Goal: Task Accomplishment & Management: Complete application form

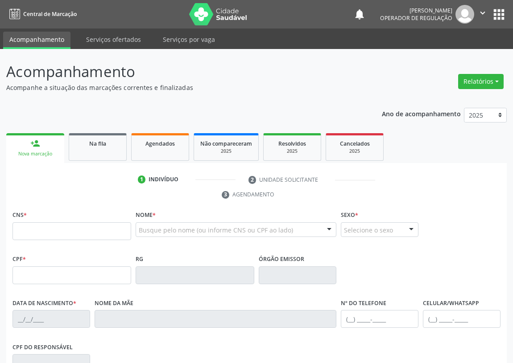
click at [21, 232] on input "text" at bounding box center [71, 231] width 119 height 18
drag, startPoint x: 65, startPoint y: 231, endPoint x: 0, endPoint y: 234, distance: 65.1
click at [0, 234] on div "Acompanhamento Acompanhe a situação das marcações correntes e finalizadas Relat…" at bounding box center [256, 273] width 513 height 449
type input "705 5024 5400 3210"
type input "01/08/1985"
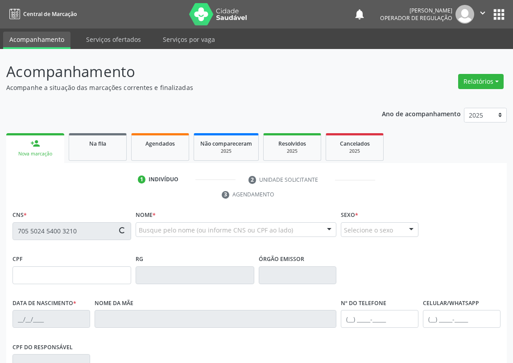
type input "Aurizete de Freitas Santos"
type input "(83) 99105-3521"
type input "S/N"
type input "060.860.274-47"
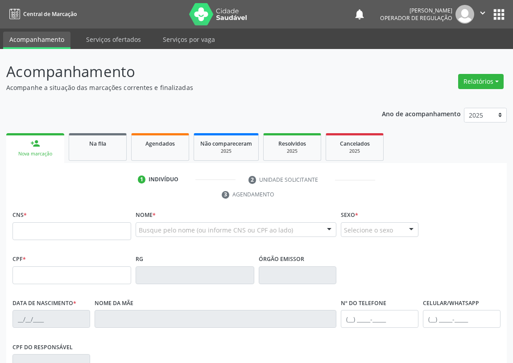
click at [25, 231] on input "text" at bounding box center [71, 231] width 119 height 18
type input "700 1059 9128 1517"
type input "164.229.694-57"
type input "20/08/2002"
type input "Fernanda Nunes Maciel"
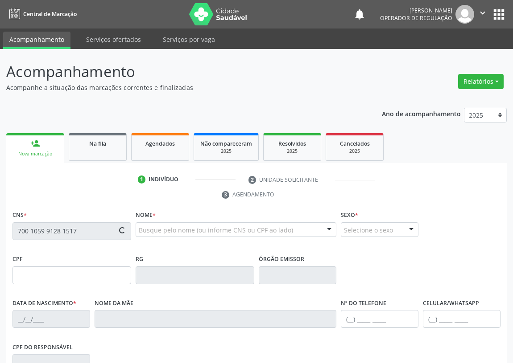
type input "(83) 98661-3554"
type input "042.445.924-82"
type input "188"
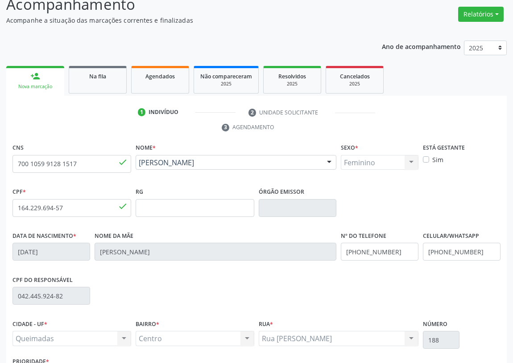
scroll to position [53, 0]
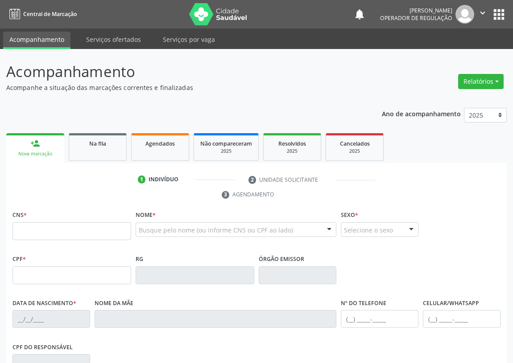
scroll to position [53, 0]
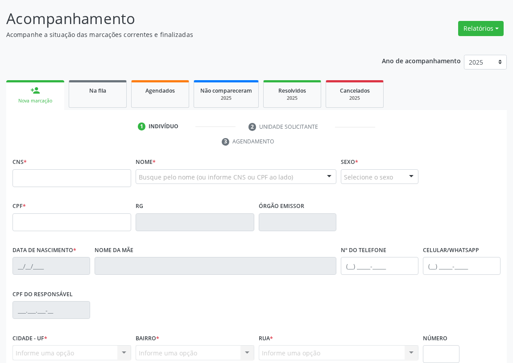
click at [26, 177] on input "text" at bounding box center [71, 178] width 119 height 18
click at [40, 178] on input "text" at bounding box center [71, 178] width 119 height 18
type input "898 0048 9212 7363"
type input "181.796.394-52"
type input "22/07/2015"
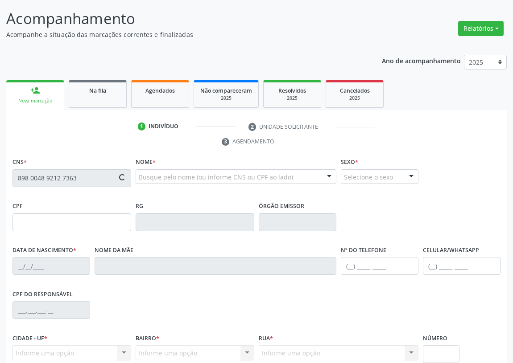
type input "Jussara da Silva Mendes"
type input "(83) 99123-9659"
type input "103.037.604-27"
type input "899"
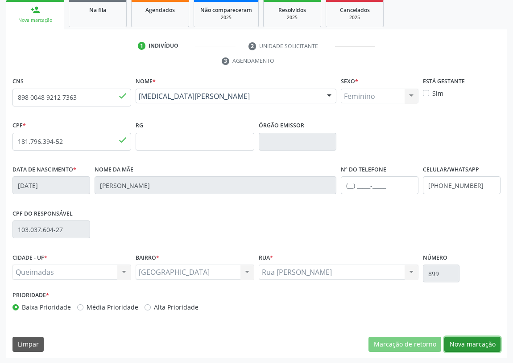
drag, startPoint x: 482, startPoint y: 341, endPoint x: 6, endPoint y: 194, distance: 498.3
click at [468, 341] on button "Nova marcação" at bounding box center [472, 344] width 56 height 15
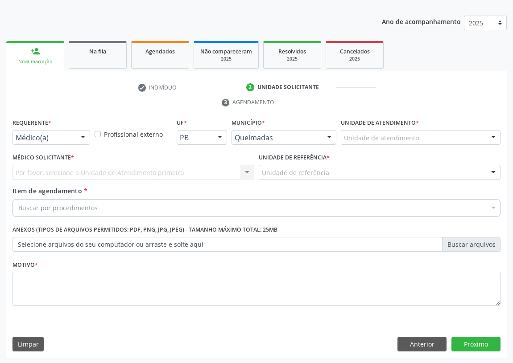
drag, startPoint x: 80, startPoint y: 137, endPoint x: 72, endPoint y: 140, distance: 8.2
click at [77, 136] on div at bounding box center [82, 138] width 13 height 15
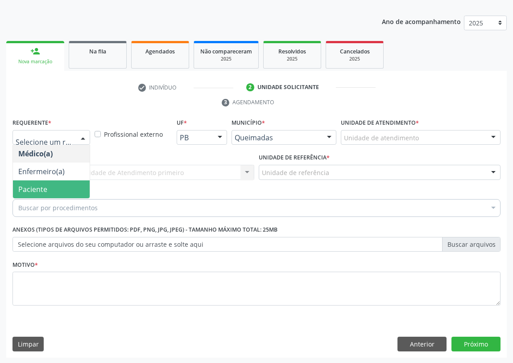
click at [72, 183] on span "Paciente" at bounding box center [51, 190] width 77 height 18
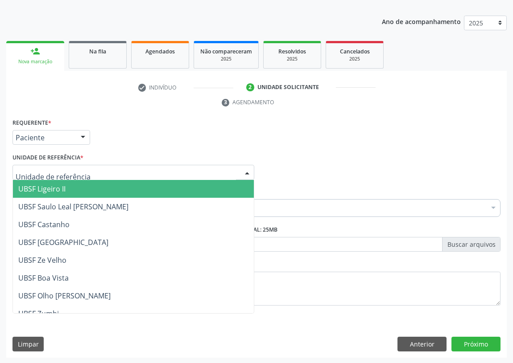
drag, startPoint x: 236, startPoint y: 171, endPoint x: 53, endPoint y: 244, distance: 197.0
click at [218, 174] on div at bounding box center [133, 172] width 242 height 15
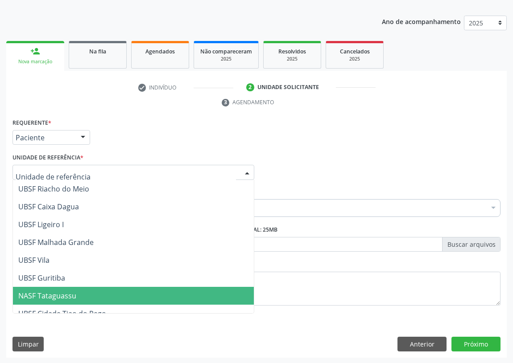
scroll to position [223, 0]
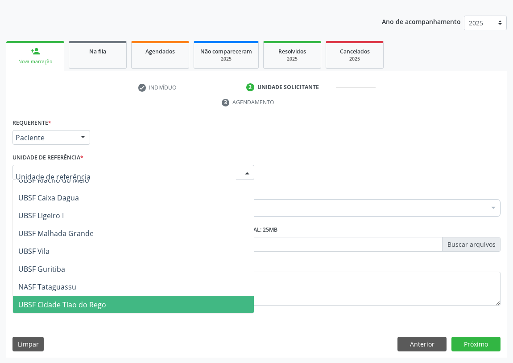
drag, startPoint x: 66, startPoint y: 300, endPoint x: 33, endPoint y: 298, distance: 33.9
click at [65, 300] on span "UBSF Cidade Tiao do Rego" at bounding box center [62, 305] width 88 height 10
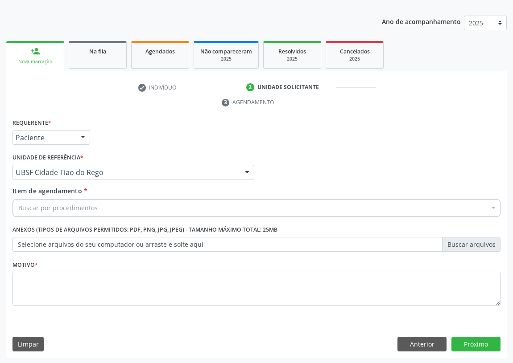
drag, startPoint x: 30, startPoint y: 209, endPoint x: 26, endPoint y: 204, distance: 6.3
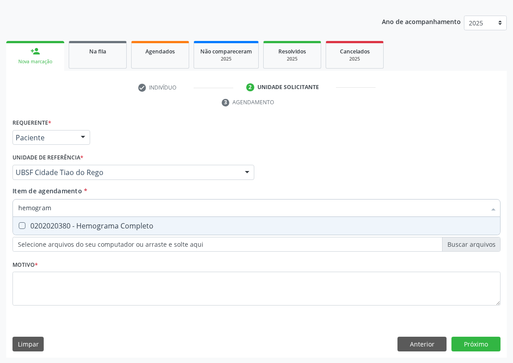
type input "hemograma"
drag, startPoint x: 22, startPoint y: 222, endPoint x: 36, endPoint y: 220, distance: 14.0
click at [23, 222] on Completo at bounding box center [22, 225] width 7 height 7
click at [19, 223] on Completo "checkbox" at bounding box center [16, 226] width 6 height 6
checkbox Completo "true"
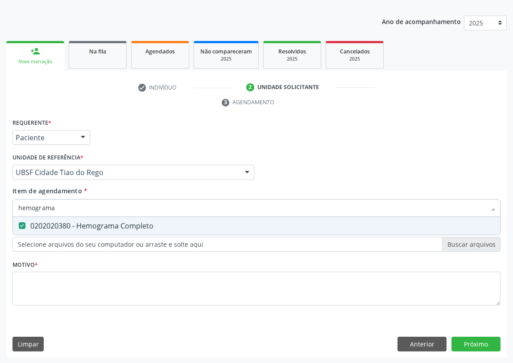
drag, startPoint x: 37, startPoint y: 209, endPoint x: 2, endPoint y: 202, distance: 36.3
click at [2, 202] on div "Acompanhamento Acompanhe a situação das marcações correntes e finalizadas Relat…" at bounding box center [256, 160] width 513 height 407
type input "g"
checkbox Completo "false"
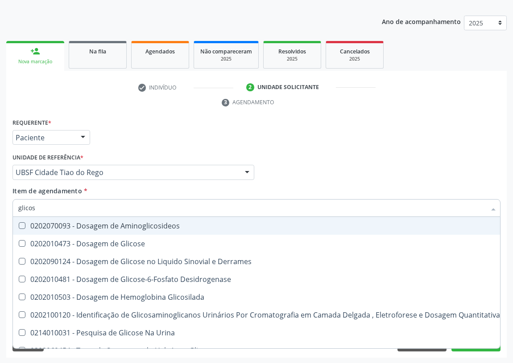
type input "glicose"
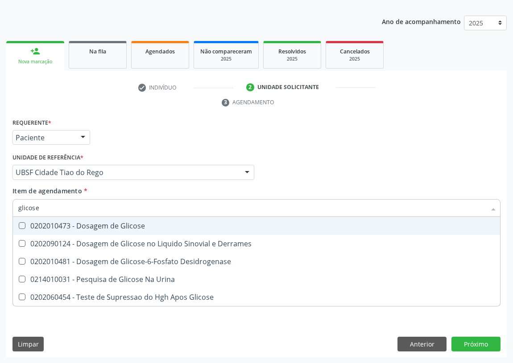
drag, startPoint x: 23, startPoint y: 222, endPoint x: 33, endPoint y: 209, distance: 16.9
click at [23, 222] on Glicose at bounding box center [22, 225] width 7 height 7
click at [19, 223] on Glicose "checkbox" at bounding box center [16, 226] width 6 height 6
checkbox Glicose "true"
drag, startPoint x: 9, startPoint y: 207, endPoint x: 0, endPoint y: 205, distance: 9.7
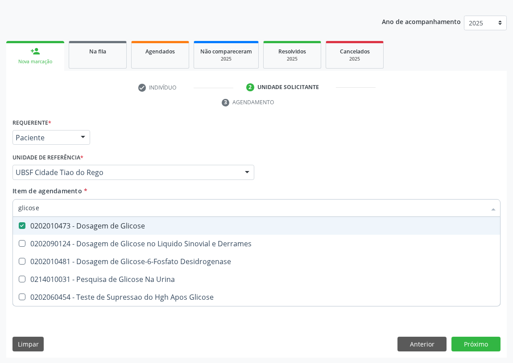
click at [0, 207] on div "Acompanhamento Acompanhe a situação das marcações correntes e finalizadas Relat…" at bounding box center [256, 160] width 513 height 407
type input "02"
checkbox Glicose "false"
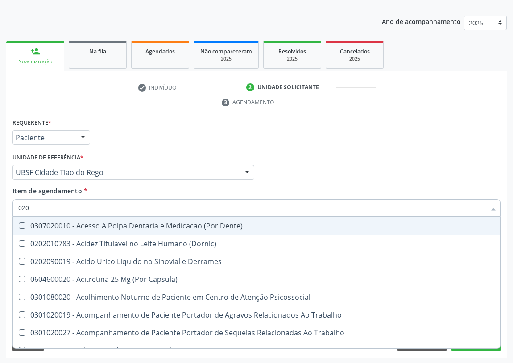
type input "0202"
checkbox Cortante "true"
checkbox Revisao "true"
type input "02020"
checkbox Assistida "true"
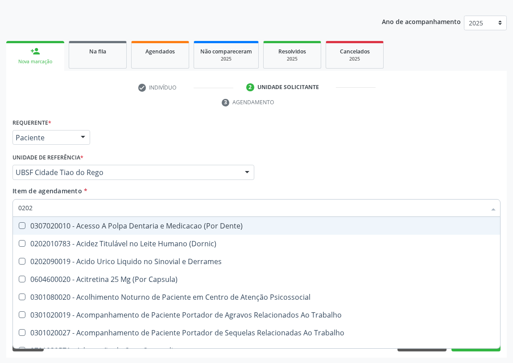
checkbox Cortante "false"
checkbox Liquorico\) "true"
checkbox Revisao "false"
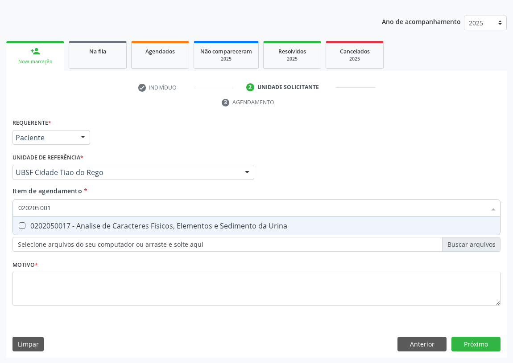
type input "0202050017"
drag, startPoint x: 20, startPoint y: 223, endPoint x: 28, endPoint y: 215, distance: 10.7
click at [21, 222] on Urina at bounding box center [22, 225] width 7 height 7
click at [19, 223] on Urina "checkbox" at bounding box center [16, 226] width 6 height 6
checkbox Urina "true"
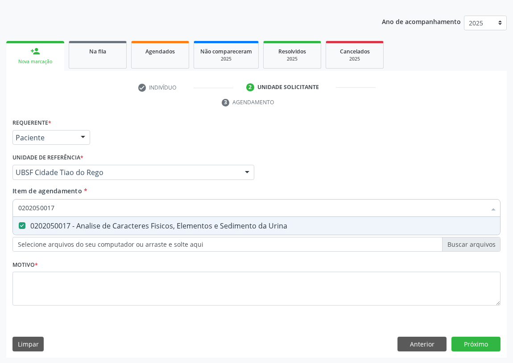
drag, startPoint x: 53, startPoint y: 203, endPoint x: 0, endPoint y: 189, distance: 54.5
click at [0, 194] on div "Acompanhamento Acompanhe a situação das marcações correntes e finalizadas Relat…" at bounding box center [256, 160] width 513 height 407
type input "P"
checkbox Urina "false"
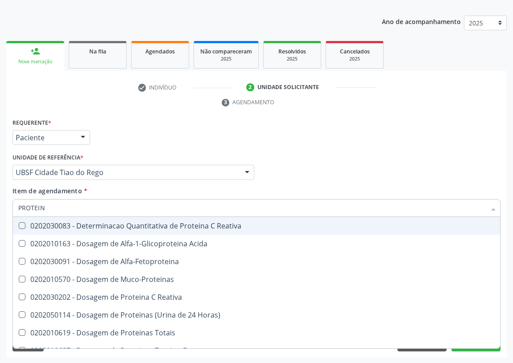
type input "PROTEINA"
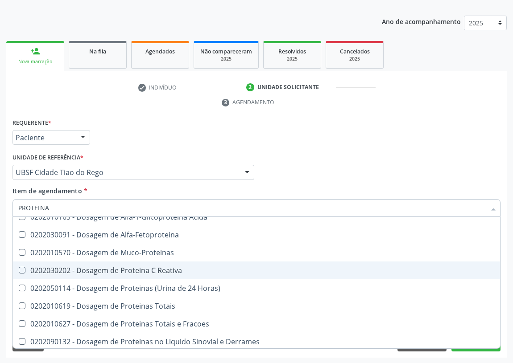
scroll to position [40, 0]
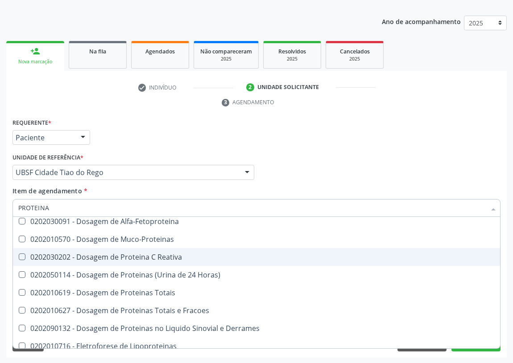
drag, startPoint x: 152, startPoint y: 258, endPoint x: 8, endPoint y: 251, distance: 145.0
click at [152, 258] on div "0202030202 - Dosagem de Proteina C Reativa" at bounding box center [256, 257] width 476 height 7
checkbox Reativa "true"
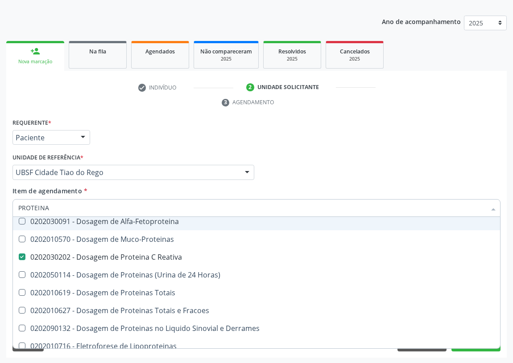
click at [0, 208] on div "Acompanhamento Acompanhe a situação das marcações correntes e finalizadas Relat…" at bounding box center [256, 160] width 513 height 407
type input "F"
checkbox Reativa "false"
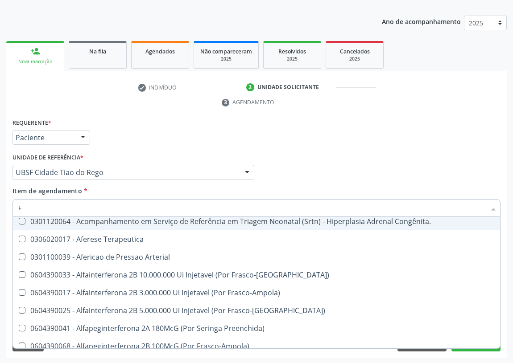
type input "FE"
checkbox Comprimido\) "false"
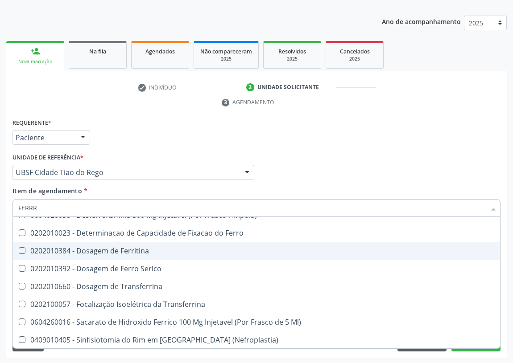
scroll to position [0, 0]
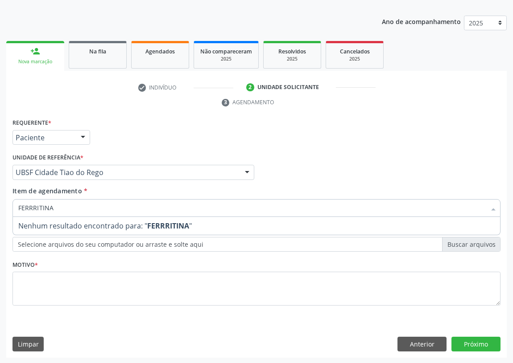
click at [33, 207] on input "FERRRITINA" at bounding box center [251, 208] width 467 height 18
type input "FERRITINA"
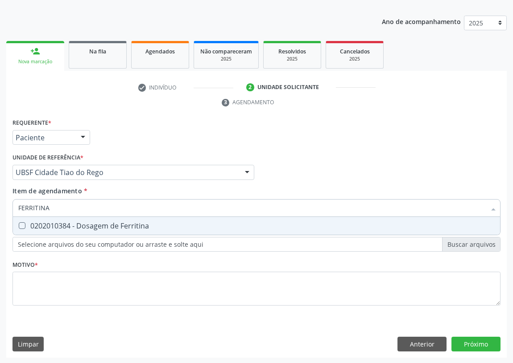
drag, startPoint x: 22, startPoint y: 223, endPoint x: 5, endPoint y: 258, distance: 38.9
click at [19, 224] on Ferritina at bounding box center [22, 225] width 7 height 7
click at [18, 224] on Ferritina "checkbox" at bounding box center [16, 226] width 6 height 6
checkbox Ferritina "true"
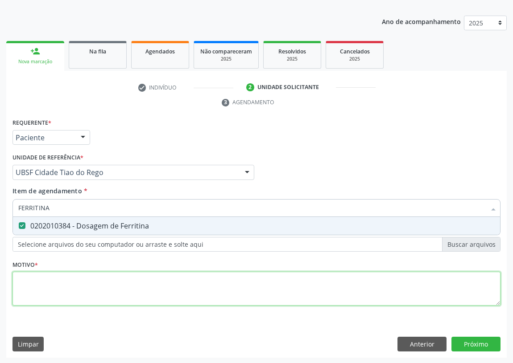
click at [16, 281] on div "Requerente * Paciente Médico(a) Enfermeiro(a) Paciente Nenhum resultado encontr…" at bounding box center [256, 217] width 488 height 202
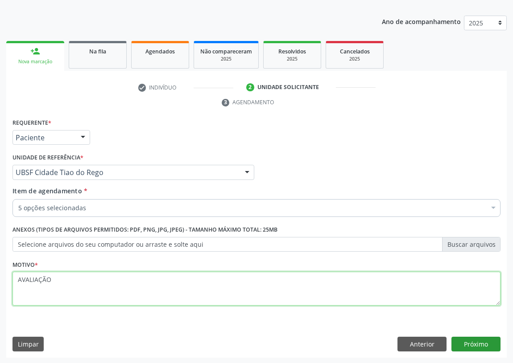
type textarea "AVALIAÇÃO"
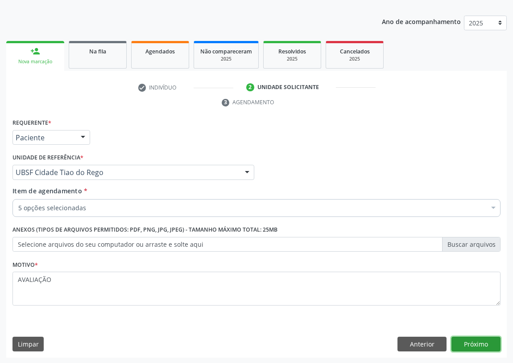
click at [484, 345] on button "Próximo" at bounding box center [475, 344] width 49 height 15
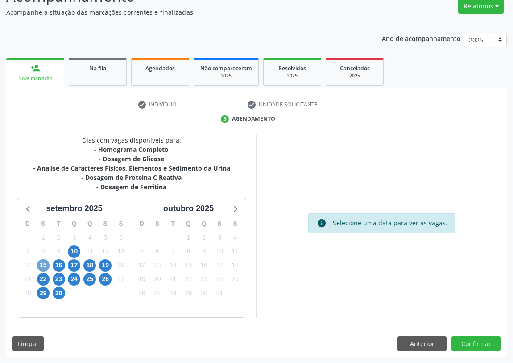
click at [40, 266] on span "15" at bounding box center [43, 265] width 12 height 12
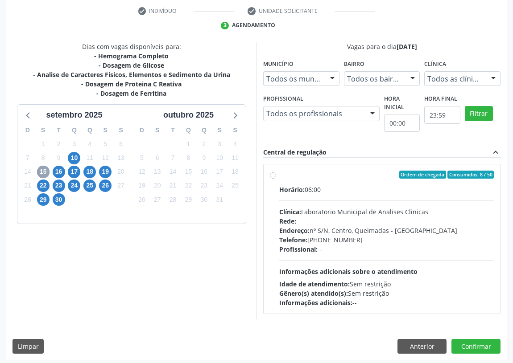
scroll to position [171, 0]
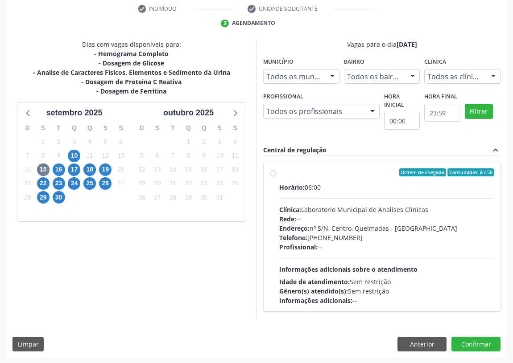
drag, startPoint x: 273, startPoint y: 169, endPoint x: 269, endPoint y: 173, distance: 5.7
click at [279, 169] on label "Ordem de chegada Consumidos: 8 / 50 Horário: 06:00 Clínica: Laboratorio Municip…" at bounding box center [386, 236] width 214 height 137
click at [271, 169] on input "Ordem de chegada Consumidos: 8 / 50 Horário: 06:00 Clínica: Laboratorio Municip…" at bounding box center [273, 172] width 6 height 8
radio input "true"
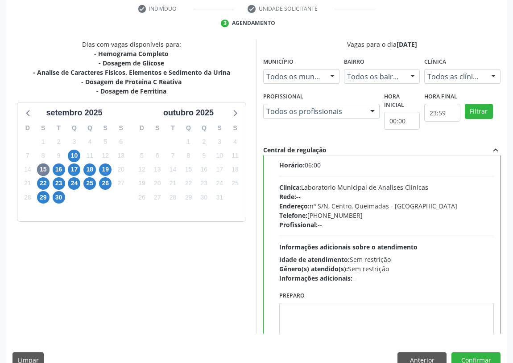
scroll to position [44, 0]
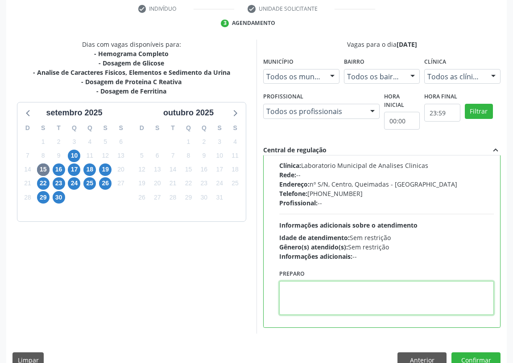
click at [309, 301] on textarea at bounding box center [386, 298] width 214 height 34
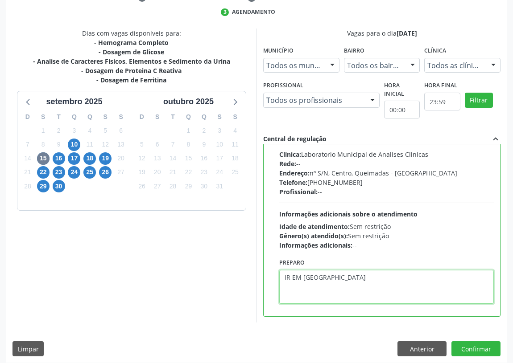
scroll to position [187, 0]
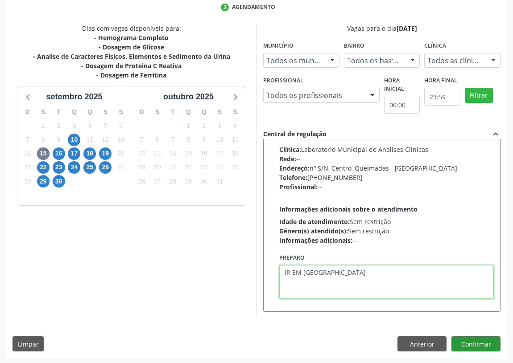
type textarea "IR EM [GEOGRAPHIC_DATA]"
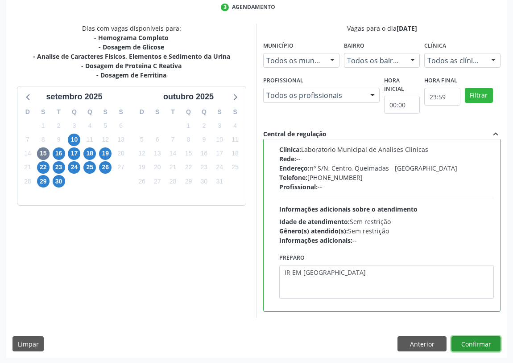
click at [483, 341] on button "Confirmar" at bounding box center [475, 344] width 49 height 15
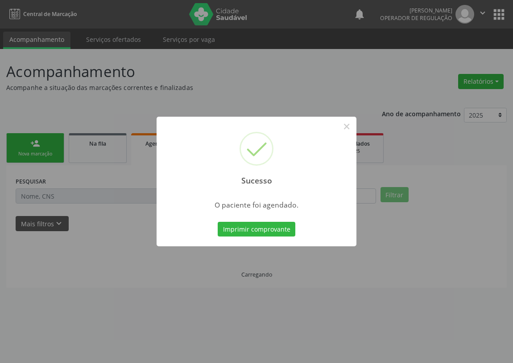
scroll to position [0, 0]
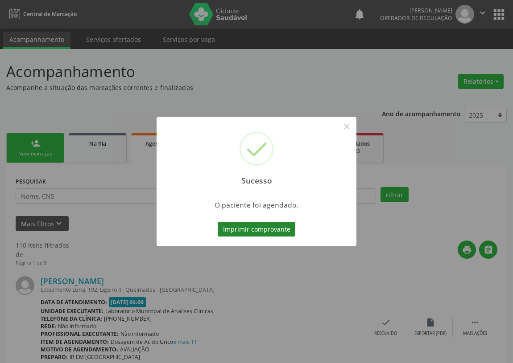
click at [261, 230] on button "Imprimir comprovante" at bounding box center [257, 229] width 78 height 15
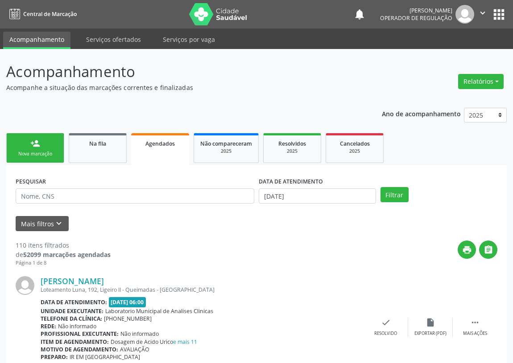
click at [47, 155] on div "Nova marcação" at bounding box center [35, 154] width 45 height 7
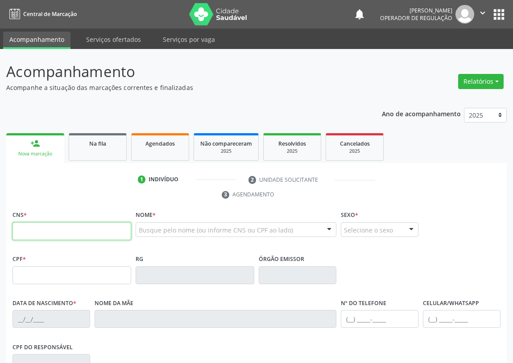
click at [23, 225] on input "text" at bounding box center [71, 231] width 119 height 18
click at [29, 225] on input "text" at bounding box center [71, 231] width 119 height 18
type input "704 0003 9394 6069"
type input "033.520.154-73"
type input "24/08/1978"
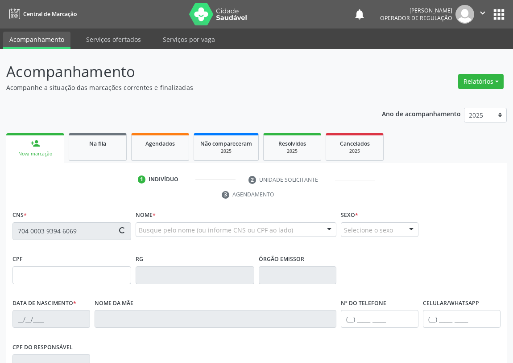
type input "Maria da Conceição dos Santos"
type input "(83) 99133-1706"
type input "1393"
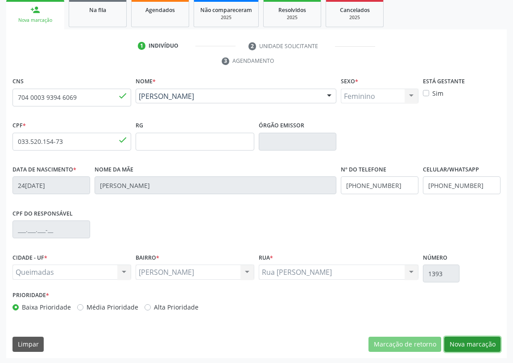
drag, startPoint x: 490, startPoint y: 339, endPoint x: 164, endPoint y: 333, distance: 325.9
click at [481, 341] on button "Nova marcação" at bounding box center [472, 344] width 56 height 15
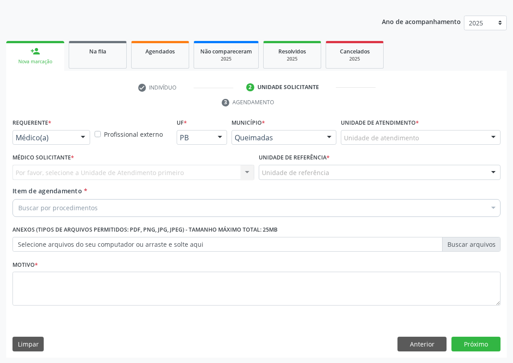
drag, startPoint x: 85, startPoint y: 141, endPoint x: 53, endPoint y: 178, distance: 49.0
click at [83, 141] on div at bounding box center [82, 138] width 13 height 15
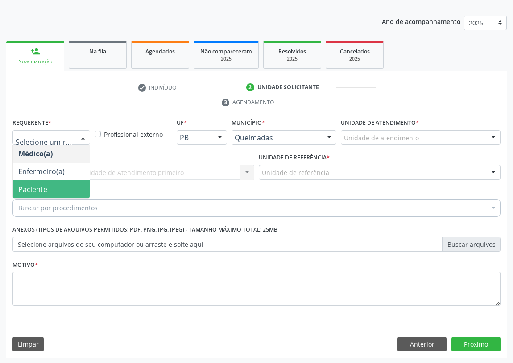
drag, startPoint x: 57, startPoint y: 184, endPoint x: 188, endPoint y: 171, distance: 132.1
click at [59, 184] on span "Paciente" at bounding box center [51, 190] width 77 height 18
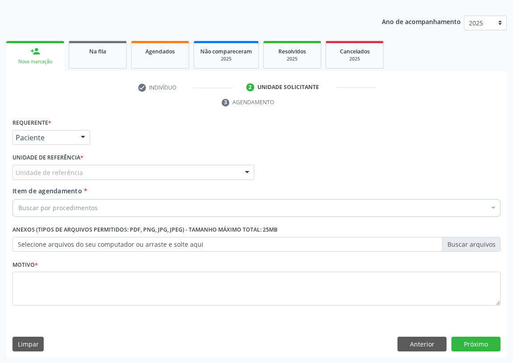
click at [222, 164] on div "Unidade de referência * Unidade de referência UBSF Ligeiro II UBSF Saulo Leal E…" at bounding box center [133, 165] width 242 height 29
click at [230, 174] on div "Unidade de referência" at bounding box center [133, 172] width 242 height 15
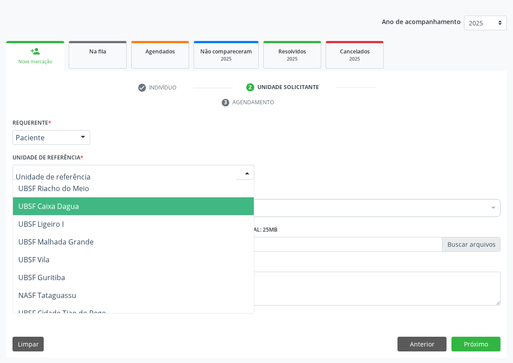
scroll to position [223, 0]
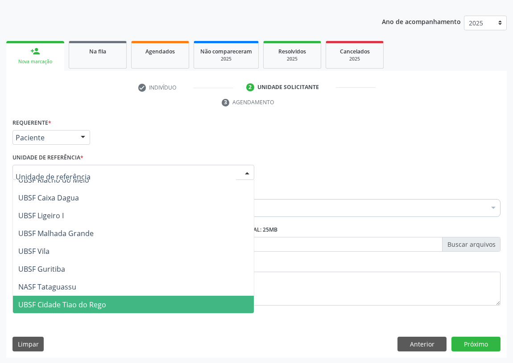
click at [68, 302] on span "UBSF Cidade Tiao do Rego" at bounding box center [62, 305] width 88 height 10
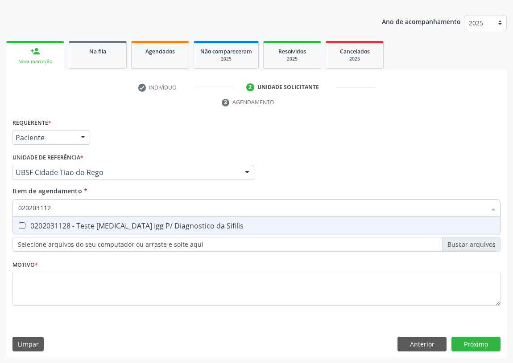
type input "0202031128"
drag, startPoint x: 23, startPoint y: 226, endPoint x: 28, endPoint y: 218, distance: 8.8
click at [23, 225] on Sifilis at bounding box center [22, 225] width 7 height 7
click at [19, 225] on Sifilis "checkbox" at bounding box center [16, 226] width 6 height 6
checkbox Sifilis "true"
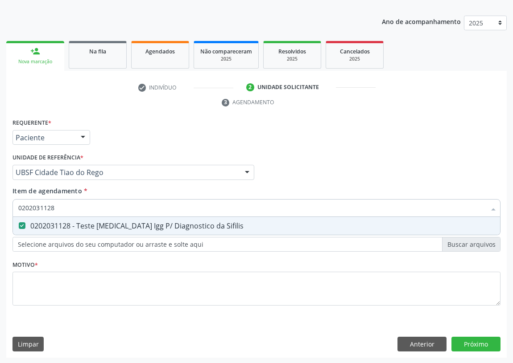
drag, startPoint x: 30, startPoint y: 210, endPoint x: 0, endPoint y: 219, distance: 31.3
click at [0, 219] on div "Acompanhamento Acompanhe a situação das marcações correntes e finalizadas Relat…" at bounding box center [256, 160] width 513 height 407
type input "0"
checkbox Sifilis "false"
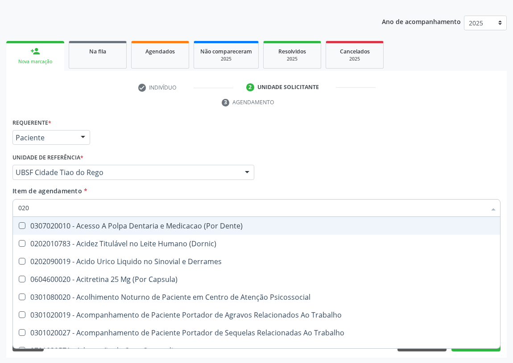
type input "0202"
checkbox C3 "true"
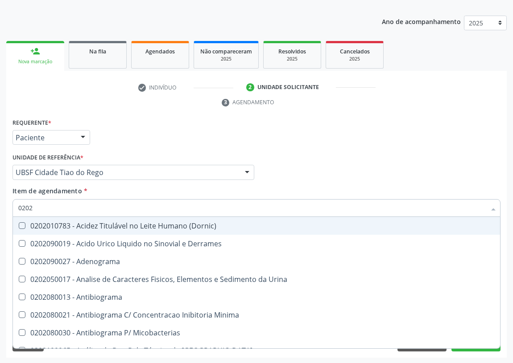
type input "02020"
checkbox Crioglobulinas "true"
type input "020203"
checkbox Colinesterase "true"
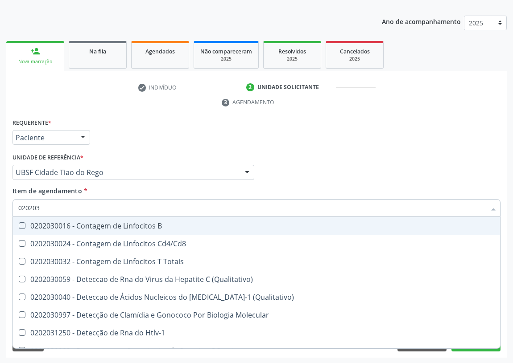
type input "0202031"
checkbox Fetal "true"
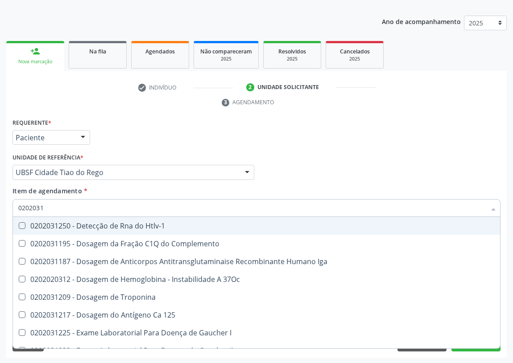
type input "02020311"
checkbox 37Oc "true"
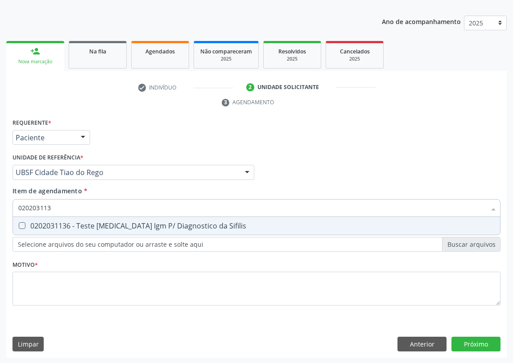
type input "0202031136"
drag, startPoint x: 21, startPoint y: 227, endPoint x: 28, endPoint y: 218, distance: 11.1
click at [21, 226] on Sifilis at bounding box center [22, 225] width 7 height 7
click at [19, 226] on Sifilis "checkbox" at bounding box center [16, 226] width 6 height 6
checkbox Sifilis "true"
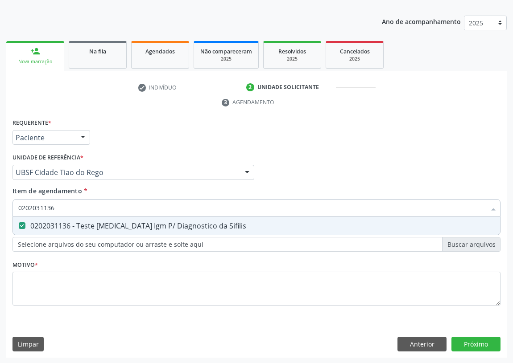
drag, startPoint x: 55, startPoint y: 208, endPoint x: 0, endPoint y: 222, distance: 56.8
click at [0, 222] on div "Acompanhamento Acompanhe a situação das marcações correntes e finalizadas Relat…" at bounding box center [256, 160] width 513 height 407
type input "0"
checkbox Sifilis "false"
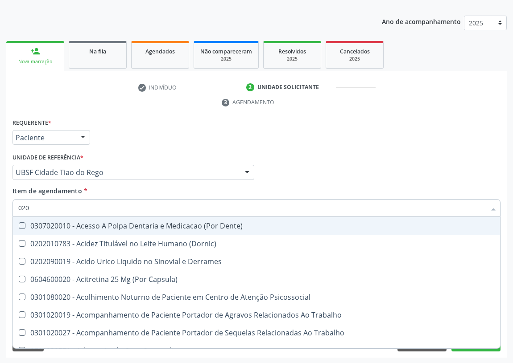
type input "0202"
checkbox C3 "true"
checkbox C4 "true"
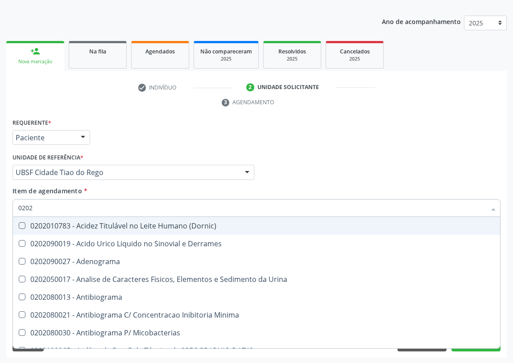
type input "02020"
checkbox Crioglobulinas "true"
checkbox Polarizada "true"
type input "020203"
checkbox Colinesterase "true"
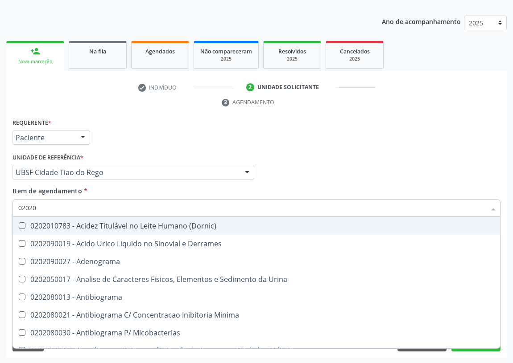
checkbox C3 "true"
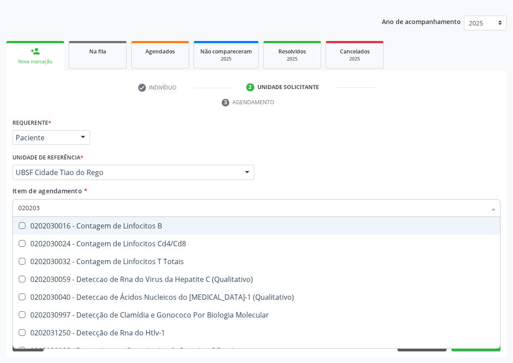
type input "0202031"
checkbox Fetal "true"
checkbox Hemossiderina "true"
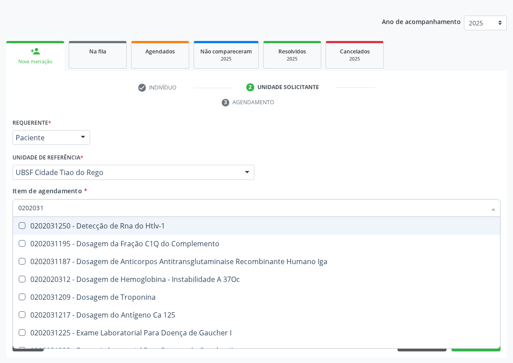
type input "02020311"
checkbox 37Oc "true"
checkbox Troponina "true"
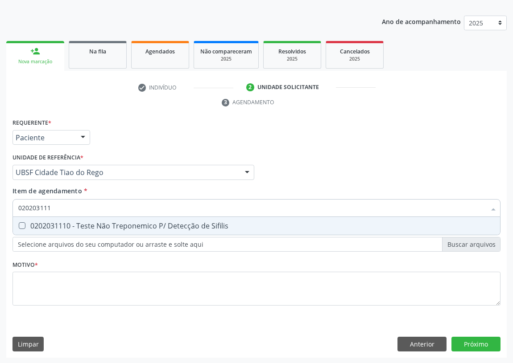
type input "0202031110"
drag, startPoint x: 21, startPoint y: 221, endPoint x: 27, endPoint y: 270, distance: 49.9
click at [22, 227] on span "0202031110 - Teste Não Treponemico P/ Detecção de Sifilis" at bounding box center [256, 226] width 487 height 18
checkbox Sifilis "true"
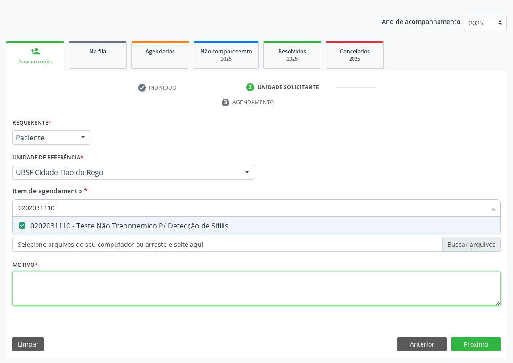
click at [30, 296] on div "Requerente * Paciente Médico(a) Enfermeiro(a) Paciente Nenhum resultado encontr…" at bounding box center [256, 217] width 488 height 202
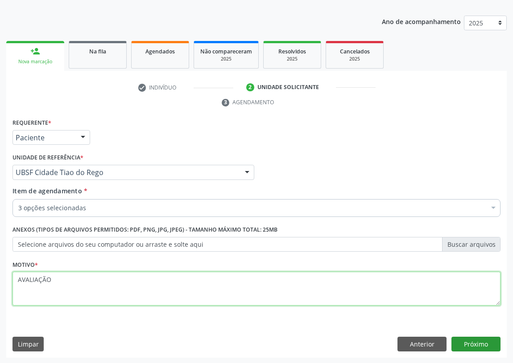
type textarea "AVALIAÇÃO"
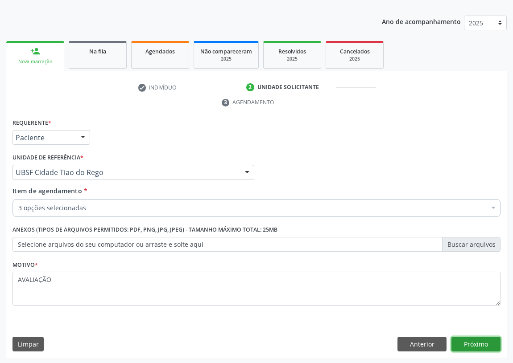
drag, startPoint x: 479, startPoint y: 340, endPoint x: 393, endPoint y: 337, distance: 86.1
click at [436, 341] on div "Anterior Próximo" at bounding box center [448, 344] width 103 height 15
click at [466, 345] on button "Próximo" at bounding box center [475, 344] width 49 height 15
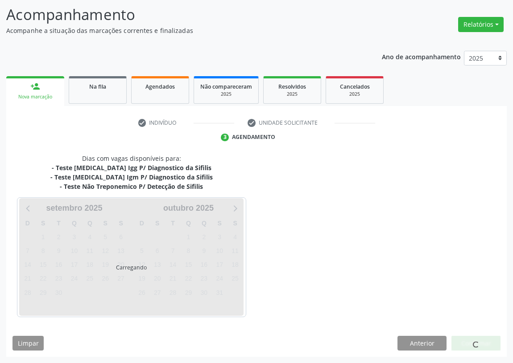
scroll to position [57, 0]
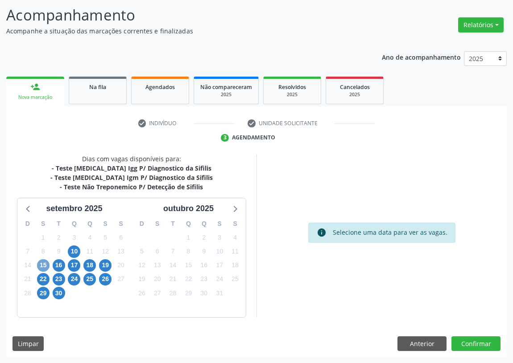
click at [43, 262] on span "15" at bounding box center [43, 265] width 12 height 12
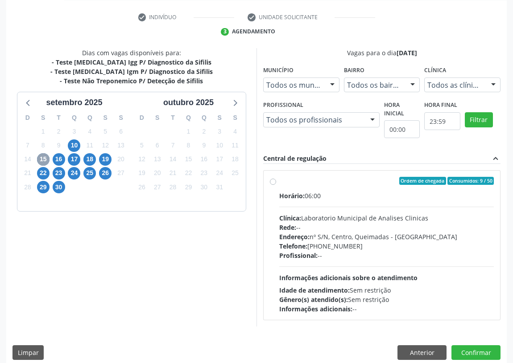
scroll to position [171, 0]
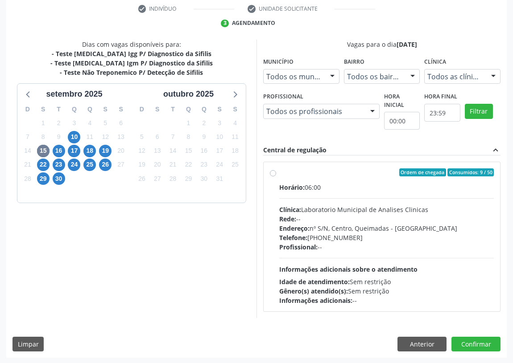
click at [279, 174] on label "Ordem de chegada Consumidos: 9 / 50 Horário: 06:00 Clínica: Laboratorio Municip…" at bounding box center [386, 236] width 214 height 137
click at [274, 174] on input "Ordem de chegada Consumidos: 9 / 50 Horário: 06:00 Clínica: Laboratorio Municip…" at bounding box center [273, 172] width 6 height 8
radio input "true"
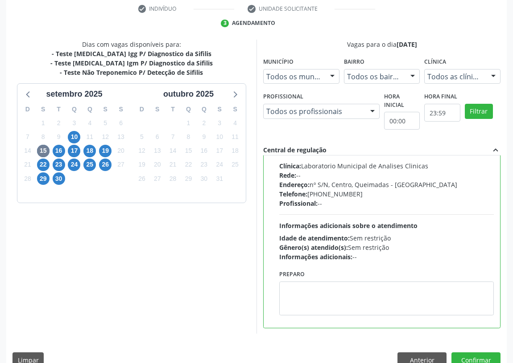
scroll to position [44, 0]
click at [303, 293] on textarea at bounding box center [386, 298] width 214 height 34
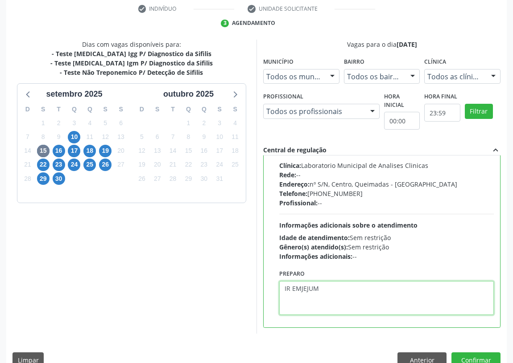
click at [300, 284] on textarea "IR EMJEJUM" at bounding box center [386, 298] width 214 height 34
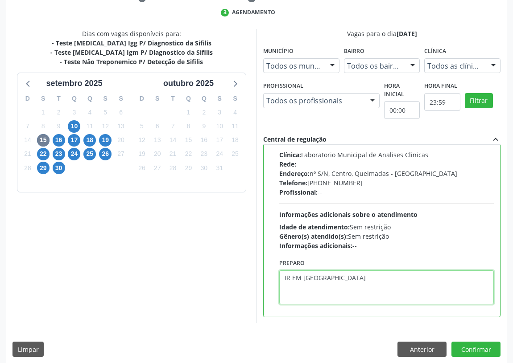
scroll to position [187, 0]
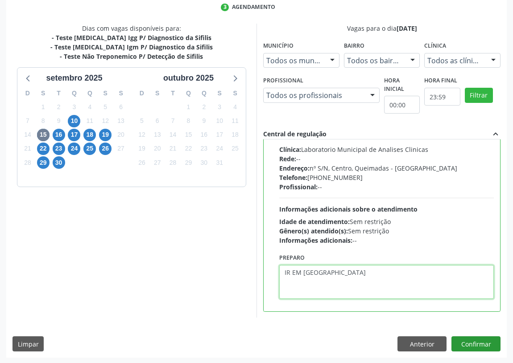
type textarea "IR EM [GEOGRAPHIC_DATA]"
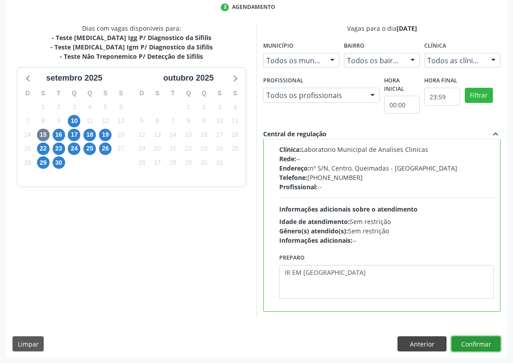
drag, startPoint x: 482, startPoint y: 342, endPoint x: 413, endPoint y: 340, distance: 69.1
click at [481, 341] on button "Confirmar" at bounding box center [475, 344] width 49 height 15
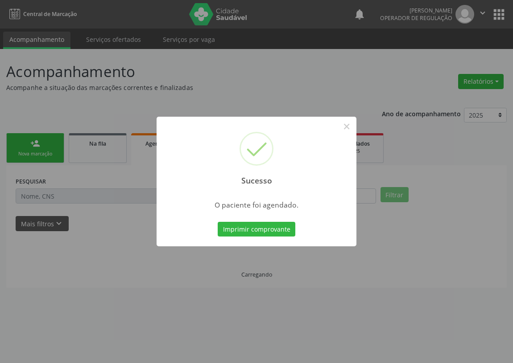
scroll to position [0, 0]
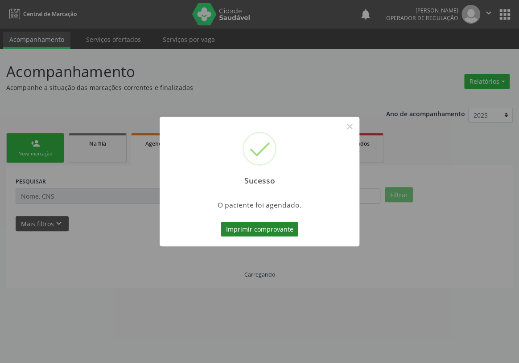
click at [240, 227] on button "Imprimir comprovante" at bounding box center [260, 229] width 78 height 15
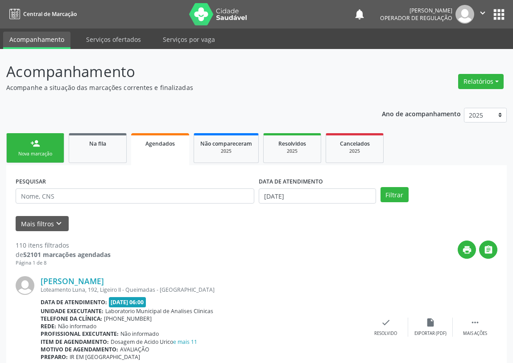
click at [49, 144] on link "person_add Nova marcação" at bounding box center [35, 148] width 58 height 30
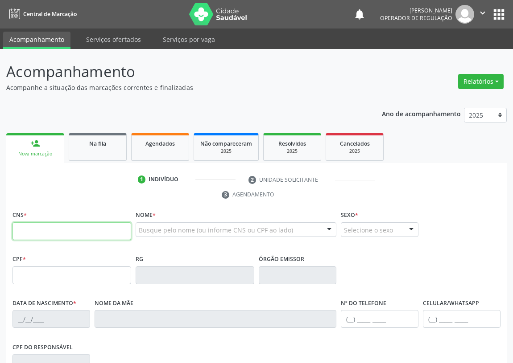
click at [33, 232] on input "text" at bounding box center [71, 231] width 119 height 18
type input "708 1065 5796 5734"
type input "070.407.064-23"
type input "3[DATE]"
type input "[PERSON_NAME]"
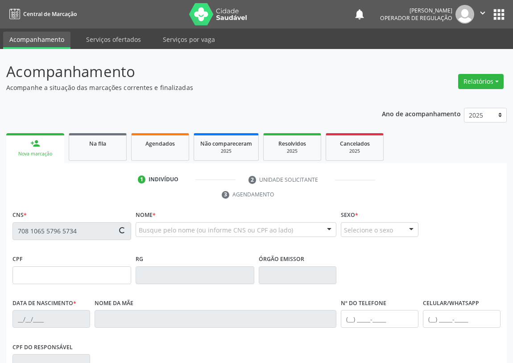
type input "[PHONE_NUMBER]"
type input "988"
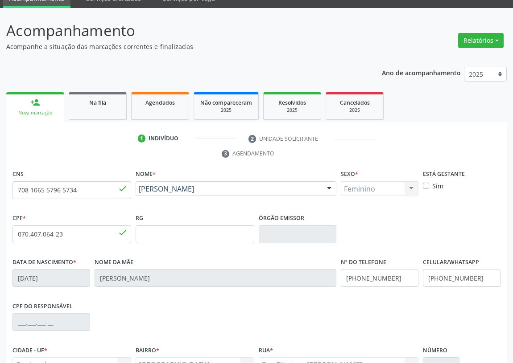
scroll to position [134, 0]
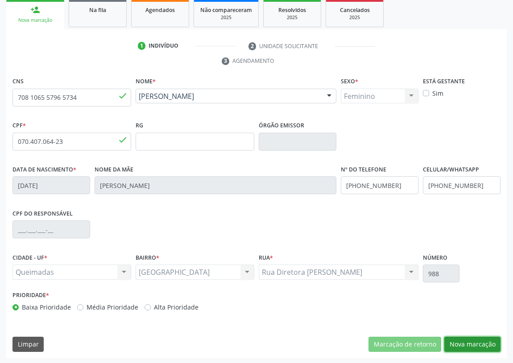
drag, startPoint x: 477, startPoint y: 344, endPoint x: 248, endPoint y: 284, distance: 236.9
click at [463, 343] on button "Nova marcação" at bounding box center [472, 344] width 56 height 15
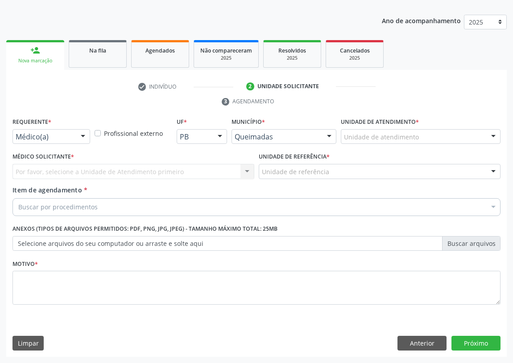
scroll to position [92, 0]
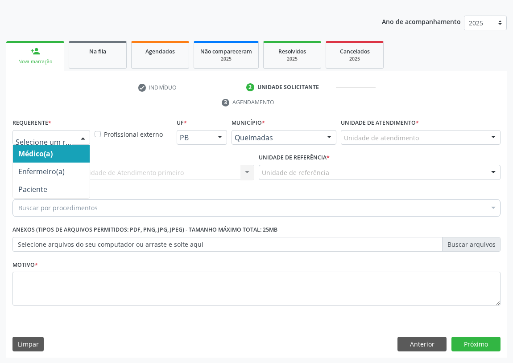
drag, startPoint x: 85, startPoint y: 140, endPoint x: 73, endPoint y: 158, distance: 21.9
click at [84, 140] on div at bounding box center [82, 138] width 13 height 15
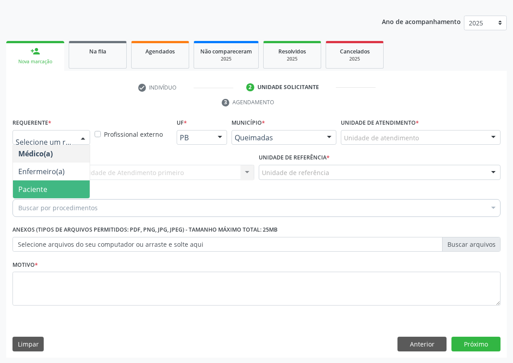
drag, startPoint x: 70, startPoint y: 190, endPoint x: 196, endPoint y: 185, distance: 126.2
click at [70, 189] on span "Paciente" at bounding box center [51, 190] width 77 height 18
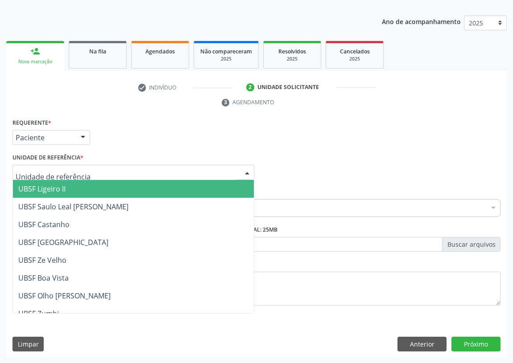
drag, startPoint x: 232, startPoint y: 169, endPoint x: 54, endPoint y: 195, distance: 179.3
click at [225, 169] on div at bounding box center [133, 172] width 242 height 15
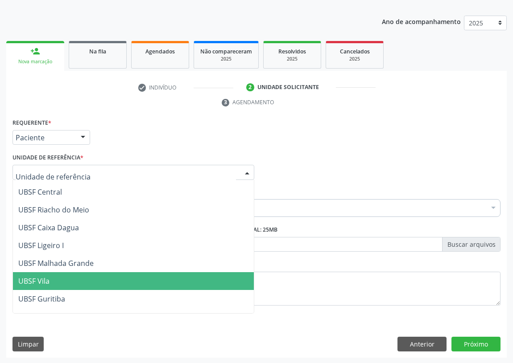
scroll to position [223, 0]
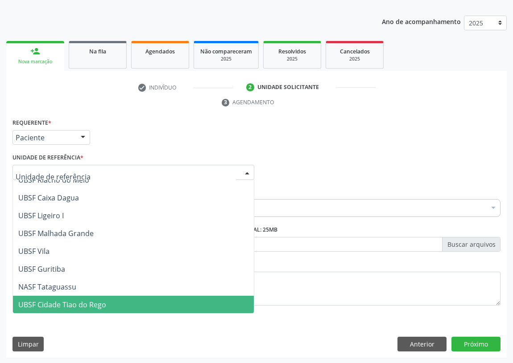
drag, startPoint x: 97, startPoint y: 306, endPoint x: 60, endPoint y: 299, distance: 38.1
click at [93, 304] on span "UBSF Cidade Tiao do Rego" at bounding box center [62, 305] width 88 height 10
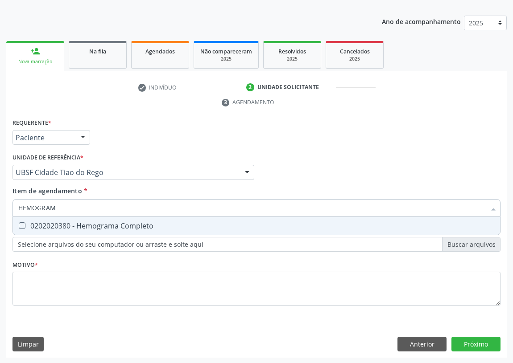
type input "HEMOGRAMA"
drag, startPoint x: 22, startPoint y: 225, endPoint x: 37, endPoint y: 224, distance: 15.6
click at [33, 225] on div "0202020380 - Hemograma Completo" at bounding box center [256, 225] width 476 height 7
checkbox Completo "true"
drag, startPoint x: 71, startPoint y: 204, endPoint x: 0, endPoint y: 202, distance: 71.4
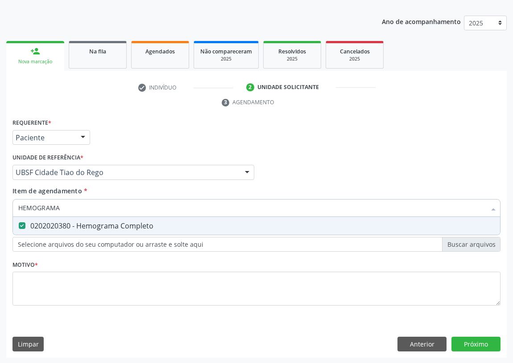
click at [0, 202] on div "Acompanhamento Acompanhe a situação das marcações correntes e finalizadas Relat…" at bounding box center [256, 160] width 513 height 407
type input "G"
checkbox Completo "false"
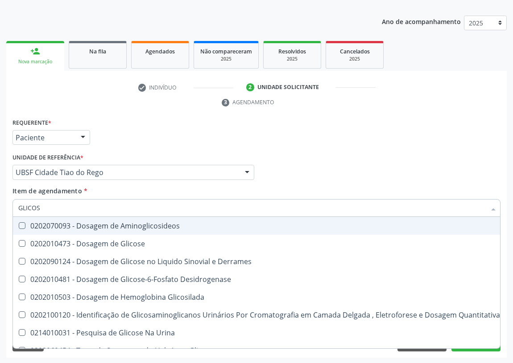
type input "GLICOSE"
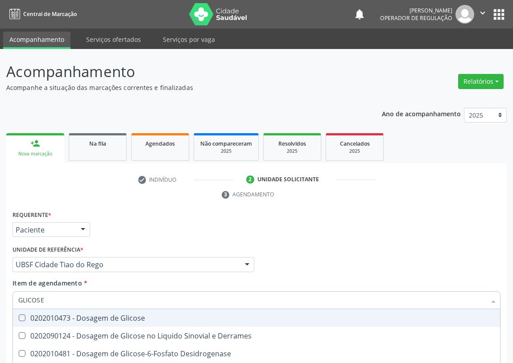
scroll to position [92, 0]
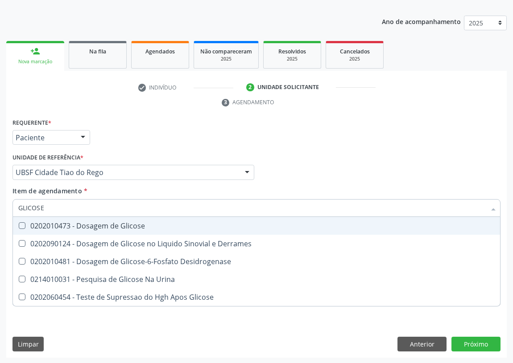
drag, startPoint x: 22, startPoint y: 227, endPoint x: 58, endPoint y: 202, distance: 42.9
click at [25, 222] on div "0202010473 - Dosagem de Glicose" at bounding box center [256, 225] width 476 height 7
checkbox Glicose "true"
drag, startPoint x: 40, startPoint y: 208, endPoint x: 0, endPoint y: 207, distance: 40.1
click at [0, 209] on div "Acompanhamento Acompanhe a situação das marcações correntes e finalizadas Relat…" at bounding box center [256, 160] width 513 height 407
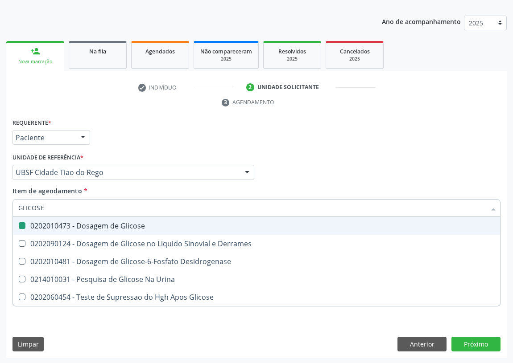
type input "H"
checkbox Glicose "false"
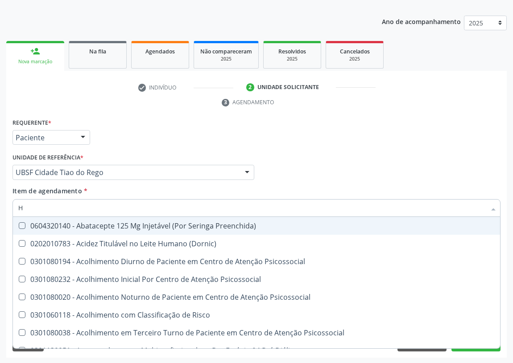
type input "HE"
checkbox C "true"
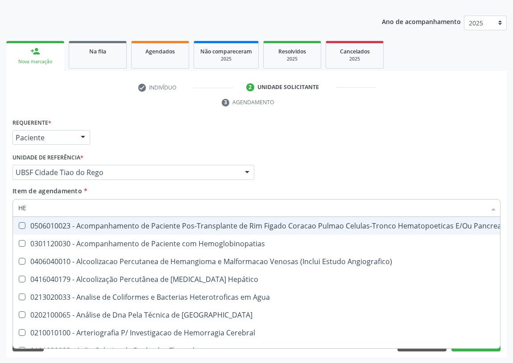
type input "HEM"
checkbox Transplante "true"
checkbox Completo "false"
type input "HEMO"
checkbox Retro-Retal "true"
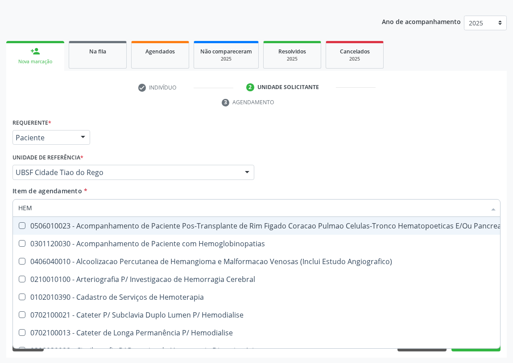
checkbox Completo "false"
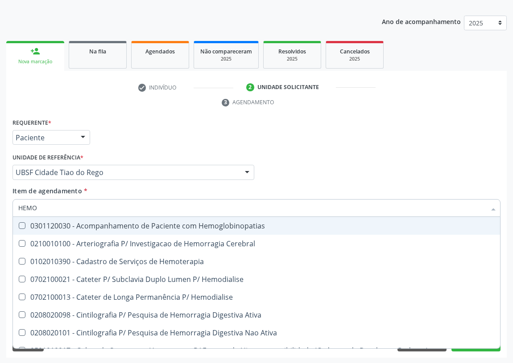
type input "HEMOG"
checkbox Carboxi-Hemoglobina "true"
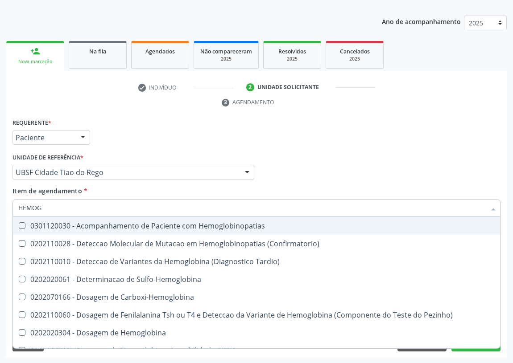
type input "HEMOGL"
checkbox Completo "false"
type input "HEMOGLO"
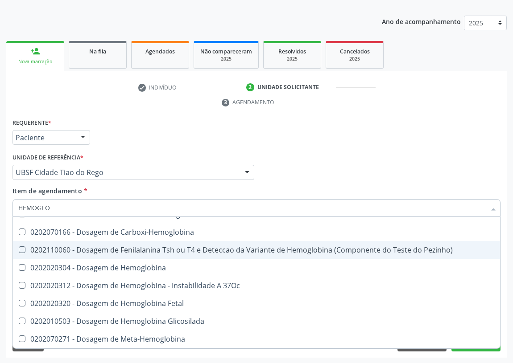
scroll to position [81, 0]
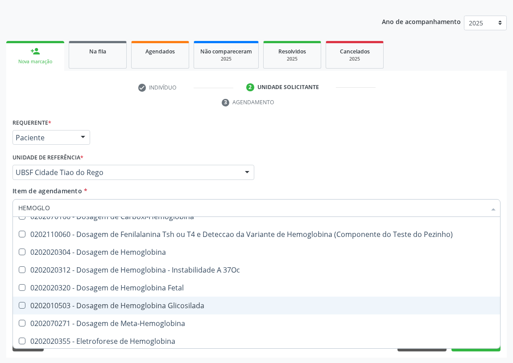
drag, startPoint x: 178, startPoint y: 304, endPoint x: 66, endPoint y: 263, distance: 120.2
click at [171, 303] on div "0202010503 - Dosagem de Hemoglobina Glicosilada" at bounding box center [256, 305] width 476 height 7
checkbox Glicosilada "true"
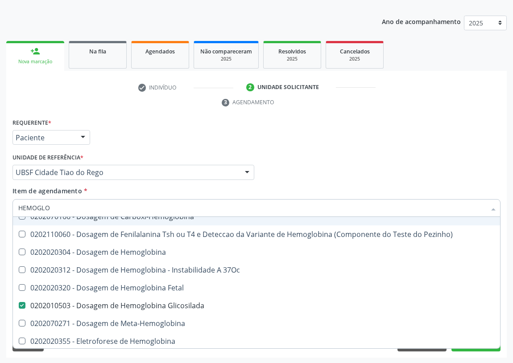
drag, startPoint x: 58, startPoint y: 206, endPoint x: 0, endPoint y: 204, distance: 58.4
click at [0, 202] on div "Acompanhamento Acompanhe a situação das marcações correntes e finalizadas Relat…" at bounding box center [256, 160] width 513 height 407
type input "CO"
checkbox Glicosilada "false"
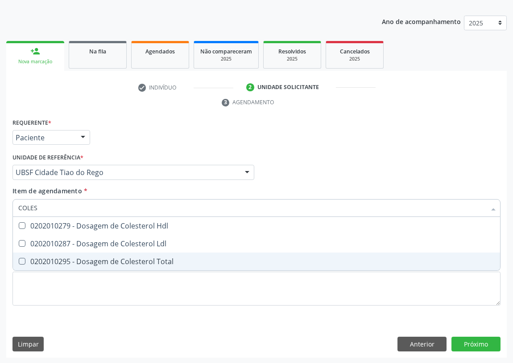
scroll to position [0, 0]
type input "COLEST"
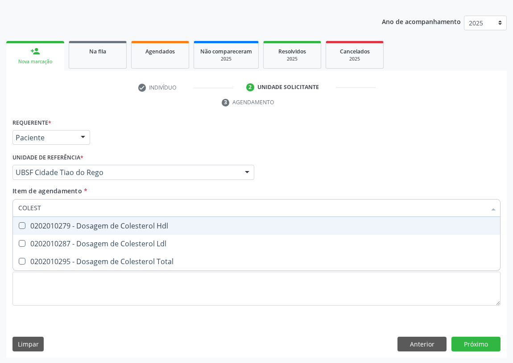
drag, startPoint x: 20, startPoint y: 222, endPoint x: 22, endPoint y: 229, distance: 7.0
click at [22, 226] on Hdl at bounding box center [22, 225] width 7 height 7
click at [19, 226] on Hdl "checkbox" at bounding box center [16, 226] width 6 height 6
checkbox Hdl "true"
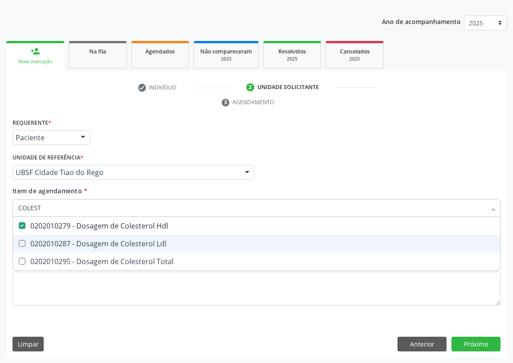
drag, startPoint x: 21, startPoint y: 242, endPoint x: 33, endPoint y: 217, distance: 28.3
click at [22, 241] on Ldl at bounding box center [22, 243] width 7 height 7
click at [19, 241] on Ldl "checkbox" at bounding box center [16, 244] width 6 height 6
checkbox Ldl "true"
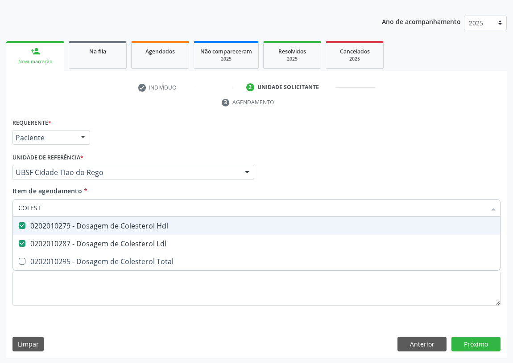
drag, startPoint x: 49, startPoint y: 209, endPoint x: 0, endPoint y: 209, distance: 48.6
click at [0, 209] on div "Acompanhamento Acompanhe a situação das marcações correntes e finalizadas Relat…" at bounding box center [256, 160] width 513 height 407
type input "TR"
checkbox Hdl "false"
checkbox Ldl "false"
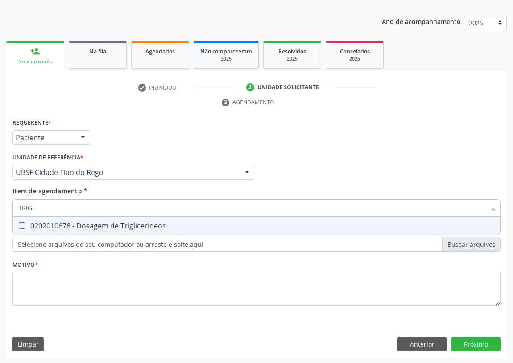
type input "TRIGLI"
click at [22, 223] on Triglicerideos at bounding box center [22, 225] width 7 height 7
click at [19, 223] on Triglicerideos "checkbox" at bounding box center [16, 226] width 6 height 6
checkbox Triglicerideos "true"
drag, startPoint x: 39, startPoint y: 209, endPoint x: 0, endPoint y: 205, distance: 39.0
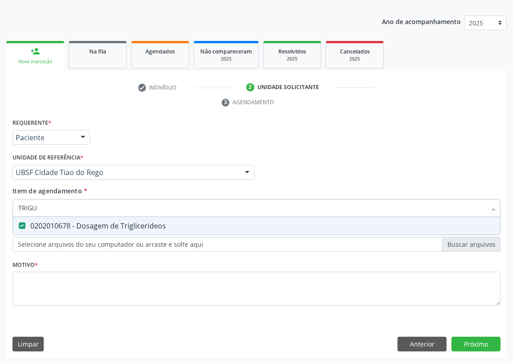
click at [0, 205] on div "Acompanhamento Acompanhe a situação das marcações correntes e finalizadas Relat…" at bounding box center [256, 160] width 513 height 407
type input "U"
checkbox Triglicerideos "false"
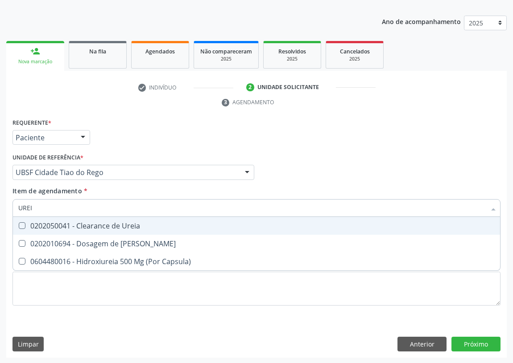
type input "UREIA"
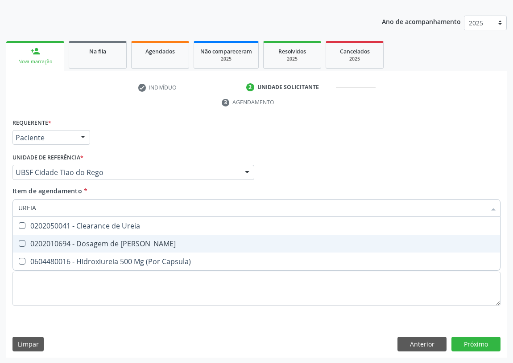
drag, startPoint x: 23, startPoint y: 241, endPoint x: 62, endPoint y: 223, distance: 42.7
click at [26, 240] on div "0202010694 - Dosagem de [PERSON_NAME]" at bounding box center [256, 243] width 476 height 7
checkbox Ureia "true"
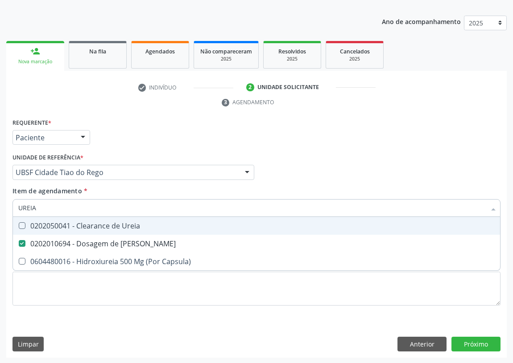
drag, startPoint x: 26, startPoint y: 209, endPoint x: 2, endPoint y: 210, distance: 24.1
click at [0, 210] on div "Acompanhamento Acompanhe a situação das marcações correntes e finalizadas Relat…" at bounding box center [256, 160] width 513 height 407
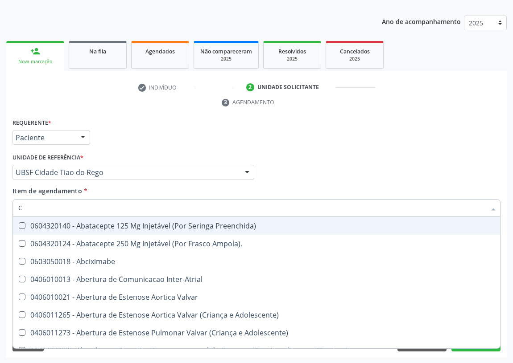
type input "CR"
checkbox Ampola\)\ "false"
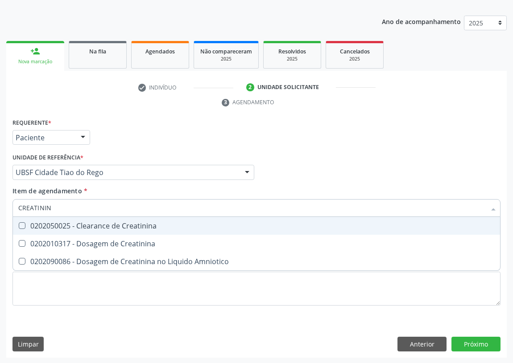
type input "CREATININA"
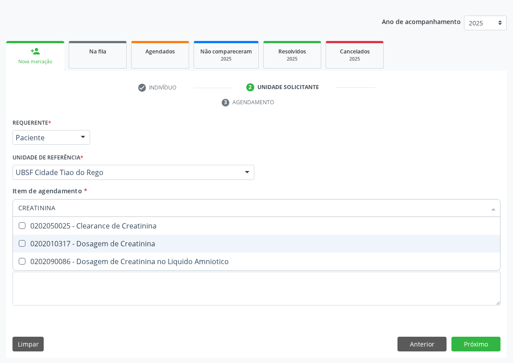
drag, startPoint x: 18, startPoint y: 243, endPoint x: 43, endPoint y: 222, distance: 32.6
click at [20, 242] on div at bounding box center [16, 243] width 7 height 7
checkbox Creatinina "true"
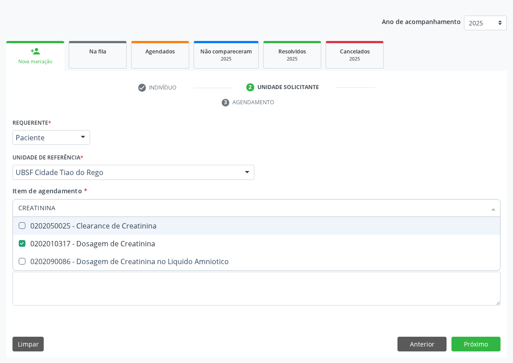
drag, startPoint x: 61, startPoint y: 209, endPoint x: 0, endPoint y: 204, distance: 60.8
click at [0, 204] on div "Acompanhamento Acompanhe a situação das marcações correntes e finalizadas Relat…" at bounding box center [256, 160] width 513 height 407
type input "TG"
checkbox Creatinina "false"
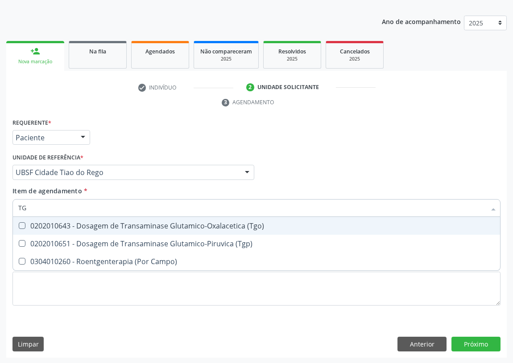
type input "TGO"
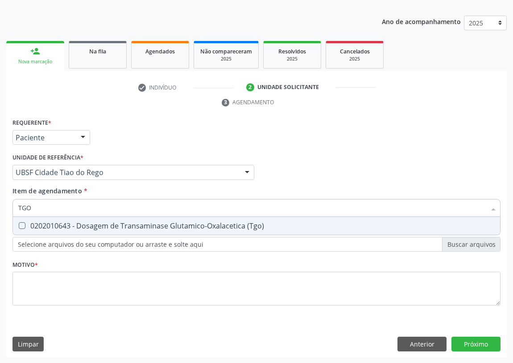
drag, startPoint x: 20, startPoint y: 226, endPoint x: 25, endPoint y: 218, distance: 10.6
click at [25, 219] on span "0202010643 - Dosagem de Transaminase Glutamico-Oxalacetica (Tgo)" at bounding box center [256, 226] width 487 height 18
checkbox \(Tgo\) "true"
drag, startPoint x: 34, startPoint y: 204, endPoint x: 11, endPoint y: 205, distance: 23.2
click at [8, 204] on div "Requerente * Paciente Médico(a) Enfermeiro(a) Paciente Nenhum resultado encontr…" at bounding box center [256, 237] width 500 height 242
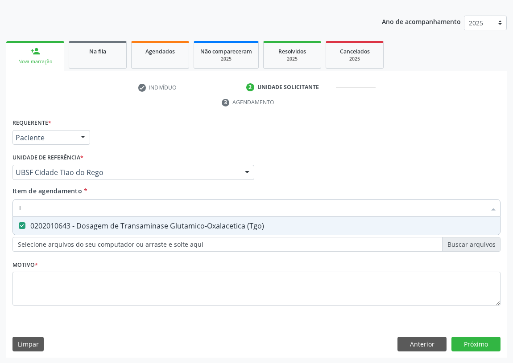
type input "TG"
checkbox \(Tgo\) "true"
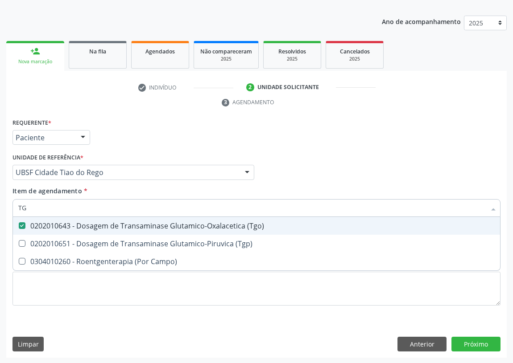
type input "TGP"
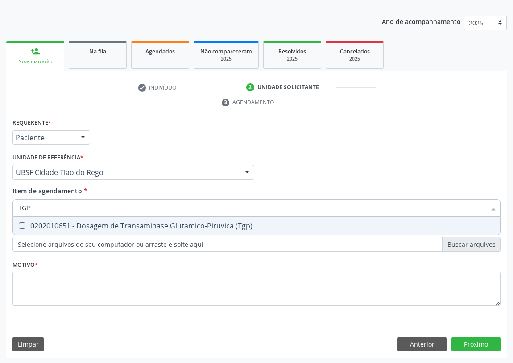
drag, startPoint x: 23, startPoint y: 225, endPoint x: 28, endPoint y: 210, distance: 16.2
click at [24, 222] on \(Tgp\) at bounding box center [22, 225] width 7 height 7
click at [19, 223] on \(Tgp\) "checkbox" at bounding box center [16, 226] width 6 height 6
checkbox \(Tgp\) "true"
type input "TGP"
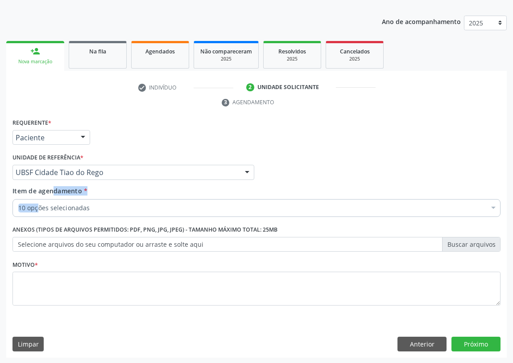
drag, startPoint x: 37, startPoint y: 194, endPoint x: 21, endPoint y: 208, distance: 21.5
click at [21, 208] on span "Item de agendamento * 10 opções selecionadas Desfazer seleção Selecionados 0202…" at bounding box center [256, 201] width 488 height 28
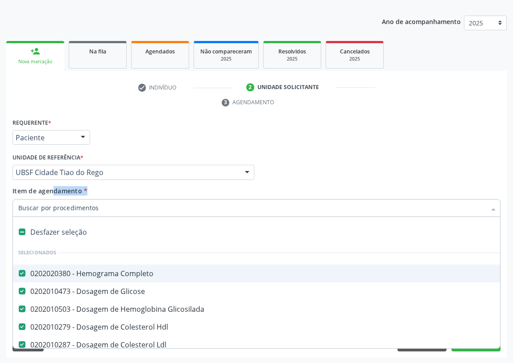
drag, startPoint x: 49, startPoint y: 203, endPoint x: 19, endPoint y: 205, distance: 30.3
type input "32"
checkbox Completo "false"
checkbox Glicose "false"
checkbox Glicosilada "false"
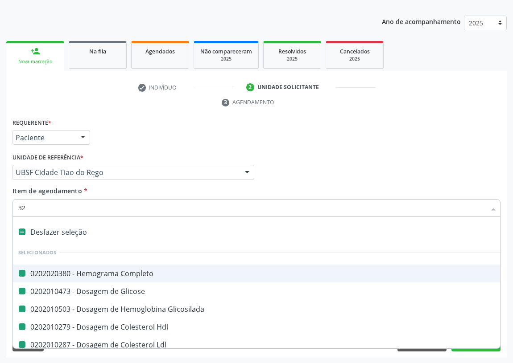
checkbox Hdl "false"
checkbox Ldl "false"
checkbox Ureia "false"
checkbox Creatinina "false"
checkbox \(Tgo\) "false"
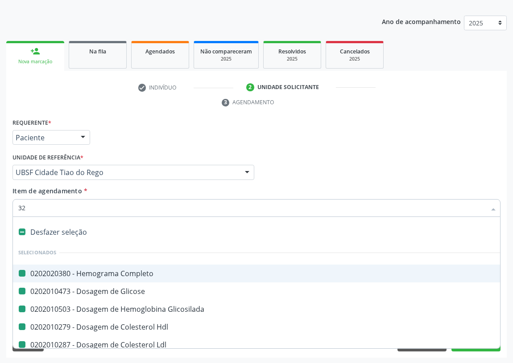
checkbox \(Tgp\) "false"
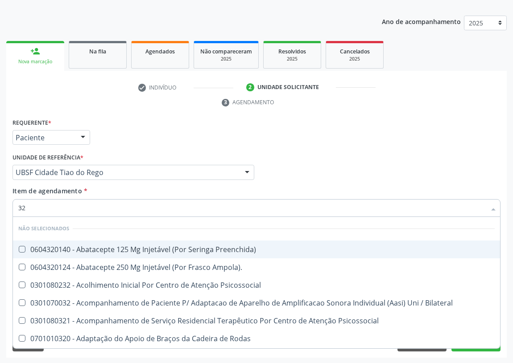
type input "3"
checkbox Preenchida\) "true"
checkbox Ampola\)\ "true"
checkbox Psicossocial "true"
checkbox Bilateral "true"
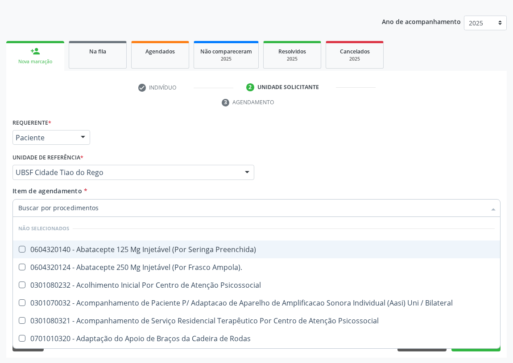
checkbox Psicossocial "true"
checkbox Adenoidectomia "true"
checkbox Nível "true"
checkbox Niveis\, "true"
checkbox Superior "true"
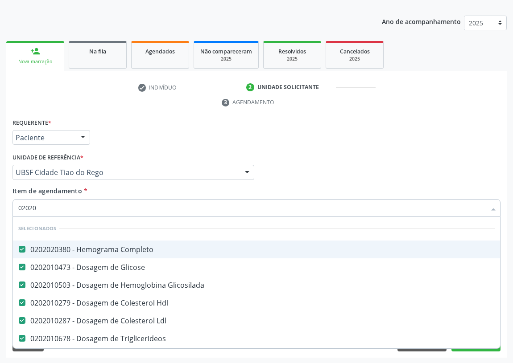
type input "020205"
checkbox Completo "false"
checkbox Glicose "false"
checkbox Glicosilada "false"
checkbox Hdl "false"
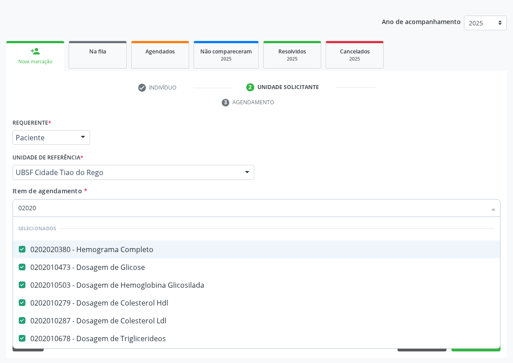
checkbox Ldl "false"
checkbox Ureia "false"
checkbox Creatinina "false"
checkbox \(Tgo\) "false"
checkbox \(Tgp\) "false"
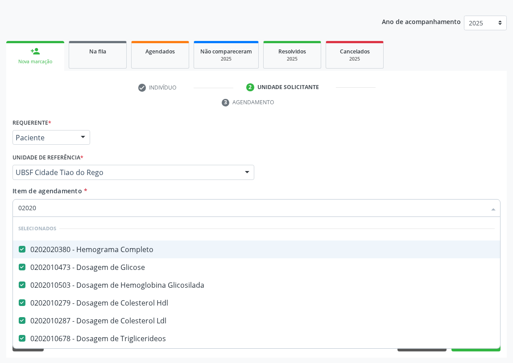
checkbox Triglicerideos "false"
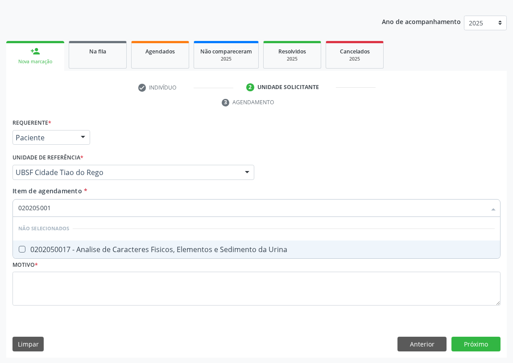
type input "0202050017"
drag, startPoint x: 22, startPoint y: 251, endPoint x: 21, endPoint y: 238, distance: 12.1
click at [22, 247] on Urina at bounding box center [22, 249] width 7 height 7
click at [19, 247] on Urina "checkbox" at bounding box center [16, 250] width 6 height 6
checkbox Urina "true"
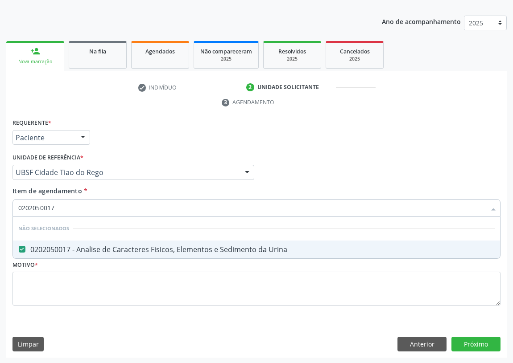
drag, startPoint x: 62, startPoint y: 209, endPoint x: 0, endPoint y: 210, distance: 62.4
click at [0, 210] on div "Acompanhamento Acompanhe a situação das marcações correntes e finalizadas Relat…" at bounding box center [256, 160] width 513 height 407
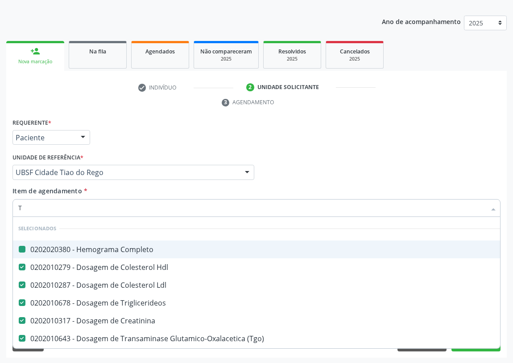
type input "TS"
checkbox Completo "false"
checkbox Hdl "false"
checkbox Ldl "false"
checkbox Triglicerideos "false"
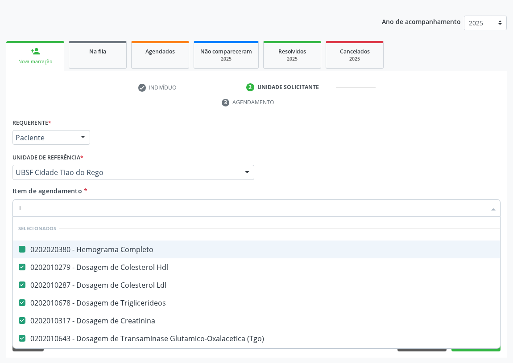
checkbox Creatinina "false"
checkbox \(Tgo\) "false"
checkbox \(Tgp\) "false"
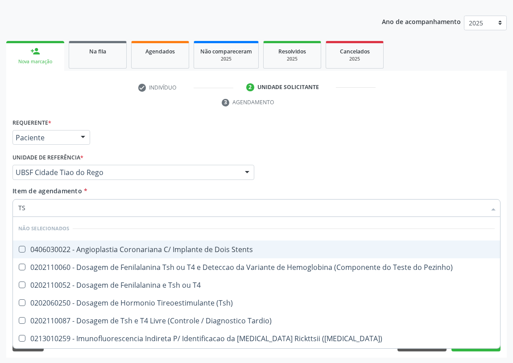
type input "TSH"
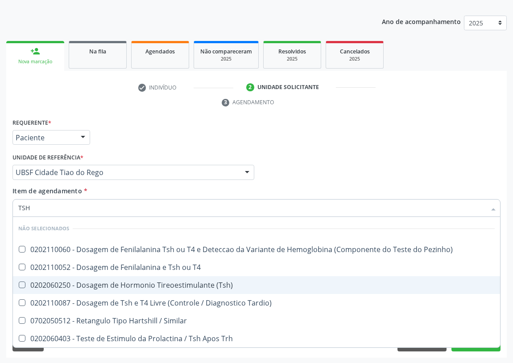
drag, startPoint x: 76, startPoint y: 283, endPoint x: 53, endPoint y: 260, distance: 32.8
click at [75, 283] on div "0202060250 - Dosagem de Hormonio Tireoestimulante (Tsh)" at bounding box center [256, 285] width 476 height 7
checkbox \(Tsh\) "true"
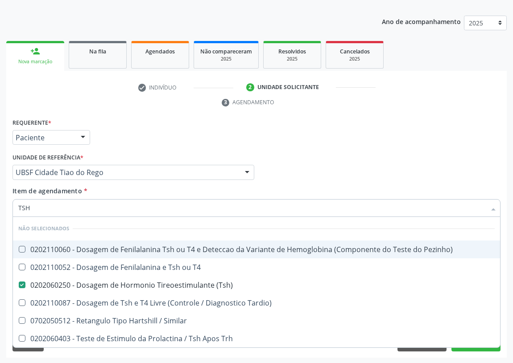
drag, startPoint x: 38, startPoint y: 209, endPoint x: 7, endPoint y: 206, distance: 30.9
click at [7, 206] on div "Requerente * Paciente Médico(a) Enfermeiro(a) Paciente Nenhum resultado encontr…" at bounding box center [256, 237] width 500 height 242
type input "B"
checkbox Pezinho\) "true"
checkbox \(Tsh\) "false"
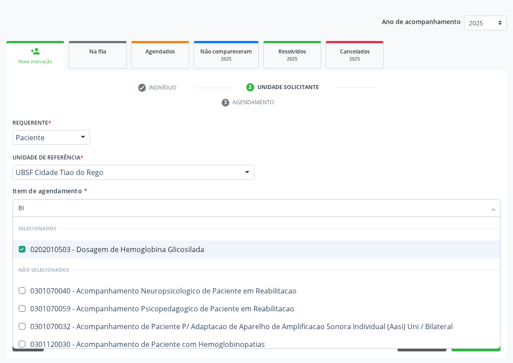
type input "BIL"
checkbox Glicosilada "false"
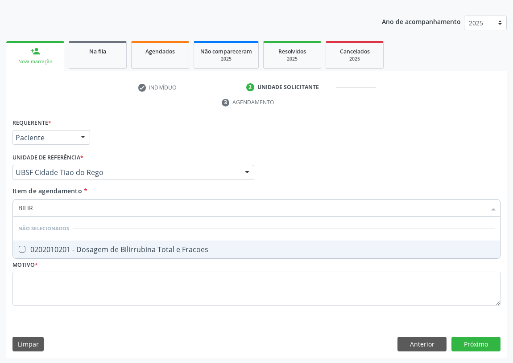
type input "BILIRR"
drag, startPoint x: 20, startPoint y: 250, endPoint x: 28, endPoint y: 242, distance: 11.3
click at [26, 243] on span "0202010201 - Dosagem de Bilirrubina Total e Fracoes" at bounding box center [256, 250] width 487 height 18
checkbox Fracoes "true"
drag, startPoint x: 44, startPoint y: 207, endPoint x: 0, endPoint y: 205, distance: 43.7
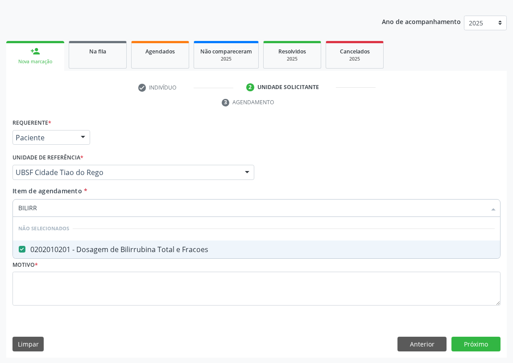
click at [0, 205] on div "Acompanhamento Acompanhe a situação das marcações correntes e finalizadas Relat…" at bounding box center [256, 160] width 513 height 407
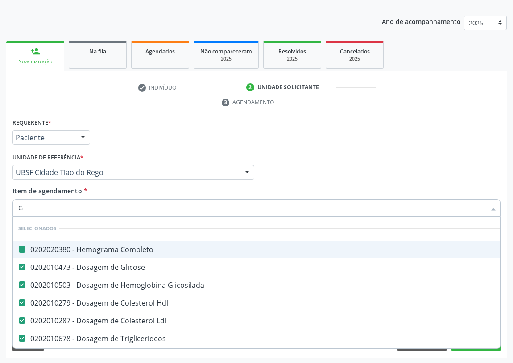
type input "GA"
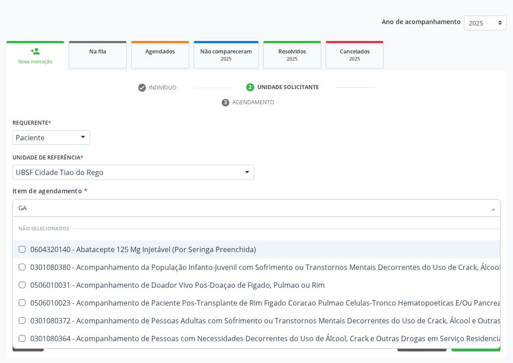
checkbox Preenchida\) "false"
checkbox \(Uai\)\ "false"
checkbox Rim "false"
checkbox Pancreas "false"
checkbox \(Uaa\)\ "false"
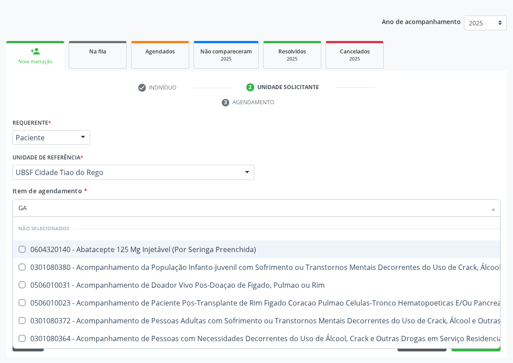
checkbox Terapêuticas\)\ "false"
checkbox Preenchida\) "false"
checkbox Vaginal "false"
checkbox Preenchida\) "false"
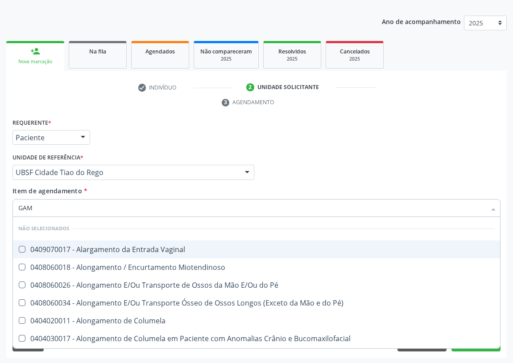
type input "GAMA"
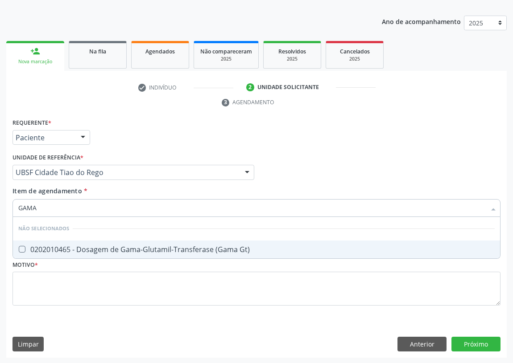
drag, startPoint x: 26, startPoint y: 248, endPoint x: 41, endPoint y: 223, distance: 29.4
click at [27, 247] on div "0202010465 - Dosagem de Gama-Glutamil-Transferase (Gama Gt)" at bounding box center [256, 249] width 476 height 7
checkbox Gt\) "true"
click at [21, 207] on input "GAMA" at bounding box center [251, 208] width 467 height 18
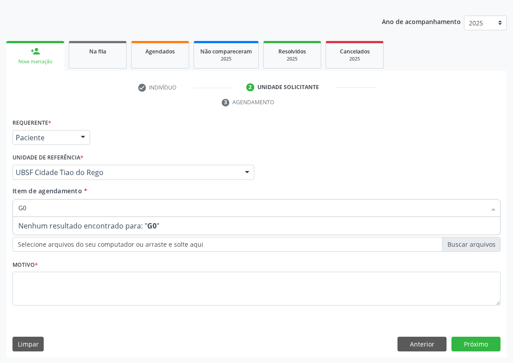
type input "G"
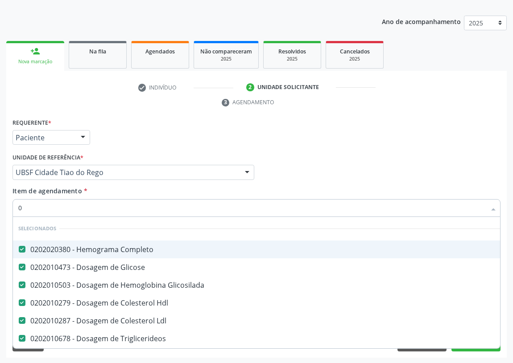
type input "02"
checkbox Psicossocial "true"
checkbox Urina "false"
checkbox Quantitativa\) "true"
checkbox Ureia "true"
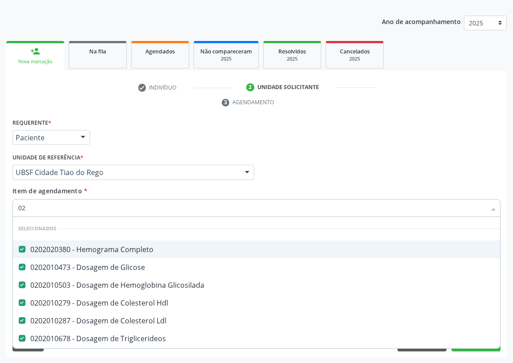
checkbox Ml\) "true"
type input "020"
checkbox Frasco-Ampola\) "true"
checkbox Urina "false"
checkbox Retalho "true"
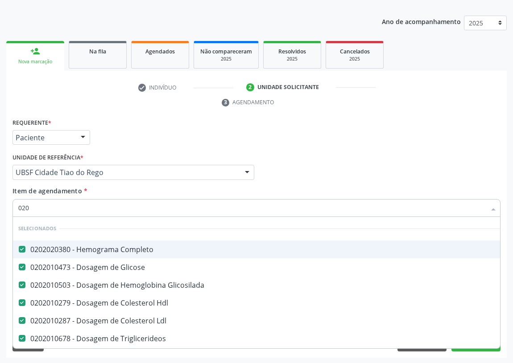
checkbox Renal "true"
checkbox Ivy "true"
checkbox Fracoes "false"
checkbox Gt\) "false"
checkbox \(Tsh\) "false"
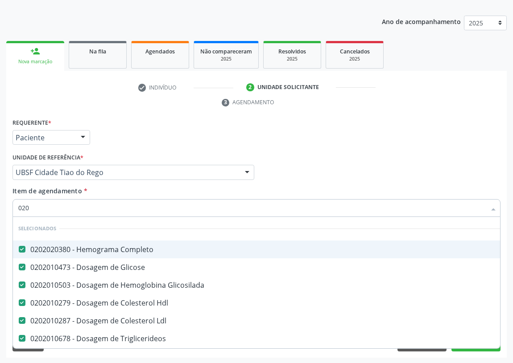
type input "0202"
checkbox Capsula\) "true"
checkbox Urina "false"
checkbox Escrotal "true"
checkbox Laser "true"
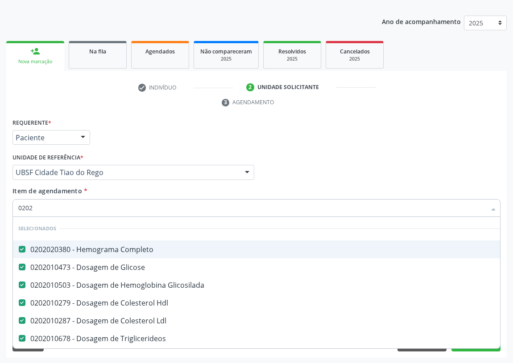
checkbox Drogas "true"
checkbox Fracoes "false"
type input "02020"
checkbox Acida "true"
checkbox Fracoes "false"
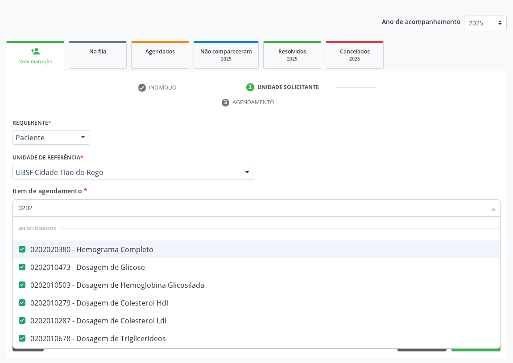
checkbox Xi "true"
checkbox Esperma "true"
checkbox Gt\) "false"
checkbox \(Tsh\) "false"
type input "020204"
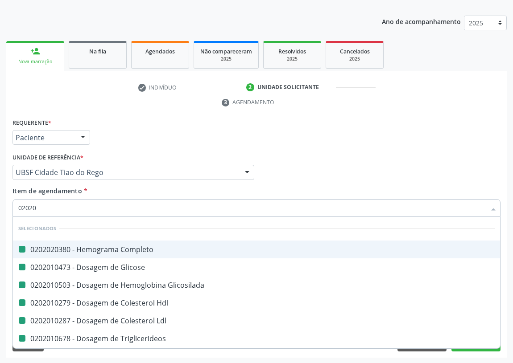
checkbox Completo "false"
checkbox Glicose "false"
checkbox Glicosilada "false"
checkbox Hdl "false"
checkbox Ldl "false"
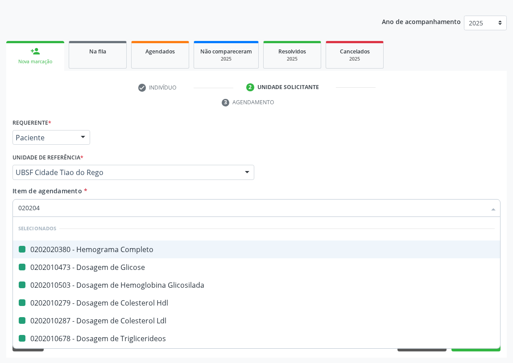
checkbox Triglicerideos "false"
checkbox Ureia "false"
checkbox Creatinina "false"
checkbox \(Tgo\) "false"
checkbox \(Tgp\) "false"
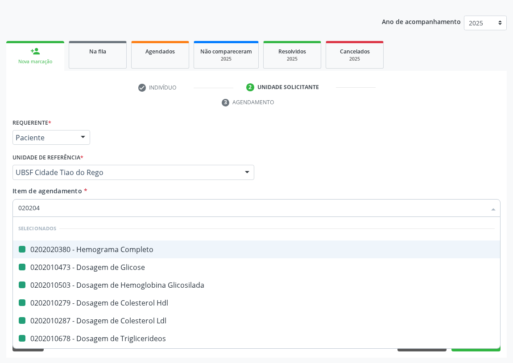
checkbox Urina "false"
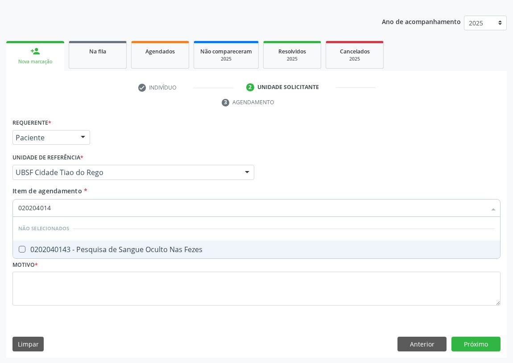
type input "0202040143"
click at [23, 250] on Fezes at bounding box center [22, 249] width 7 height 7
click at [19, 250] on Fezes "checkbox" at bounding box center [16, 250] width 6 height 6
checkbox Fezes "true"
drag, startPoint x: 56, startPoint y: 206, endPoint x: 0, endPoint y: 207, distance: 55.7
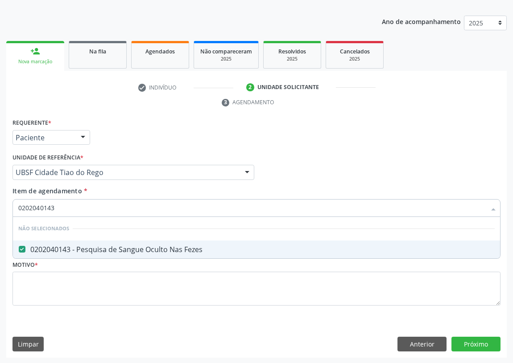
click at [0, 207] on div "Acompanhamento Acompanhe a situação das marcações correntes e finalizadas Relat…" at bounding box center [256, 160] width 513 height 407
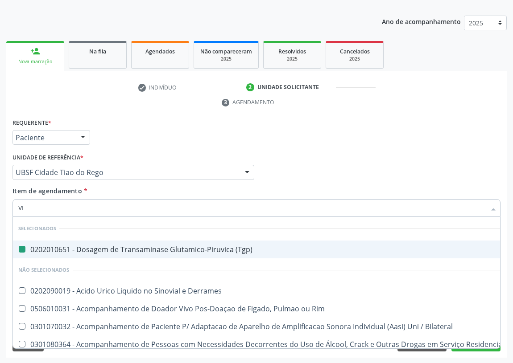
type input "VIT"
checkbox \(Tgp\) "false"
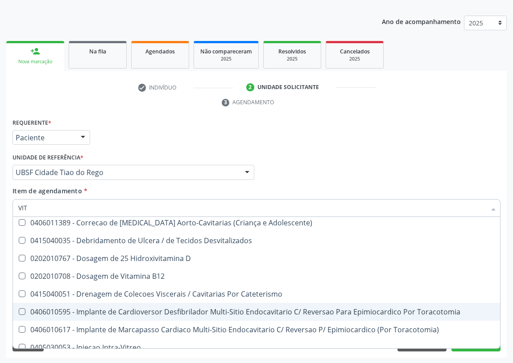
scroll to position [81, 0]
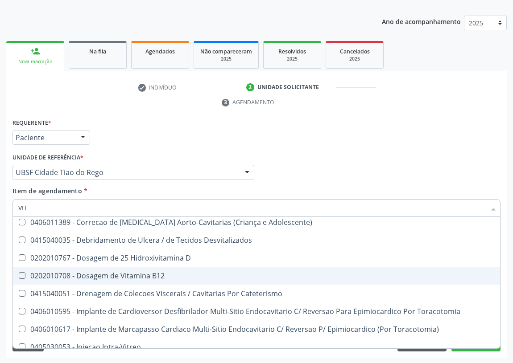
drag, startPoint x: 166, startPoint y: 277, endPoint x: 174, endPoint y: 252, distance: 26.6
click at [166, 276] on div "0202010708 - Dosagem de Vitamina B12" at bounding box center [256, 275] width 476 height 7
checkbox B12 "true"
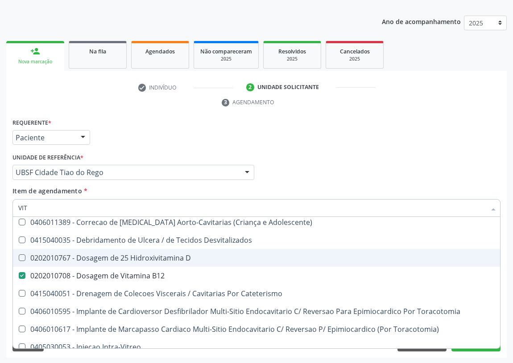
drag, startPoint x: 174, startPoint y: 251, endPoint x: 87, endPoint y: 249, distance: 87.0
click at [174, 251] on span "0202010767 - Dosagem de 25 Hidroxivitamina D" at bounding box center [256, 258] width 487 height 18
checkbox D "true"
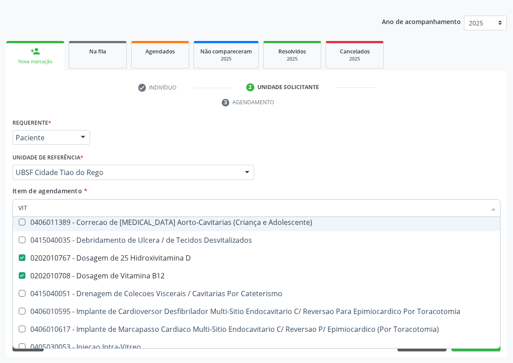
drag, startPoint x: 30, startPoint y: 203, endPoint x: 9, endPoint y: 207, distance: 21.3
click at [9, 207] on div "Requerente * Paciente Médico(a) Enfermeiro(a) Paciente Nenhum resultado encontr…" at bounding box center [256, 237] width 500 height 242
type input "FE"
checkbox D "false"
checkbox B12 "false"
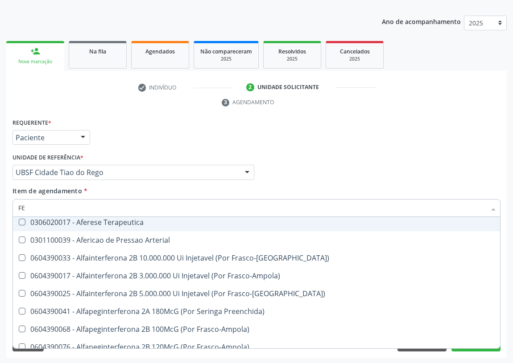
type input "FER"
checkbox Charnley "true"
checkbox Gt\) "false"
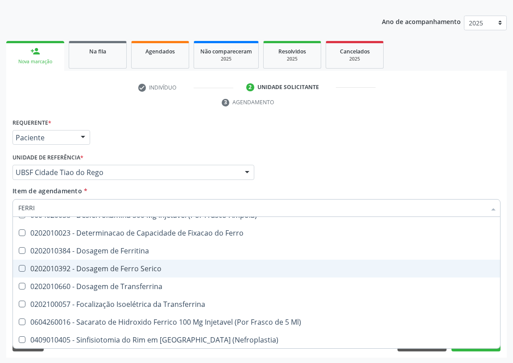
scroll to position [0, 0]
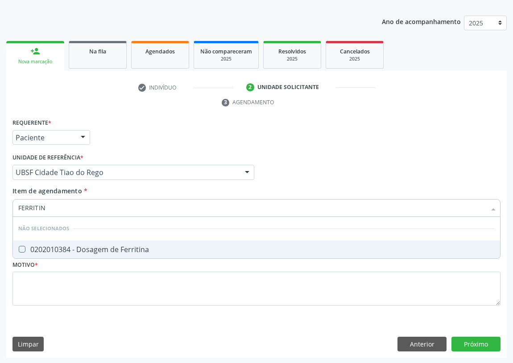
type input "FERRITINA"
drag, startPoint x: 21, startPoint y: 247, endPoint x: 28, endPoint y: 308, distance: 60.6
click at [21, 252] on span "0202010384 - Dosagem de Ferritina" at bounding box center [256, 250] width 487 height 18
checkbox Ferritina "true"
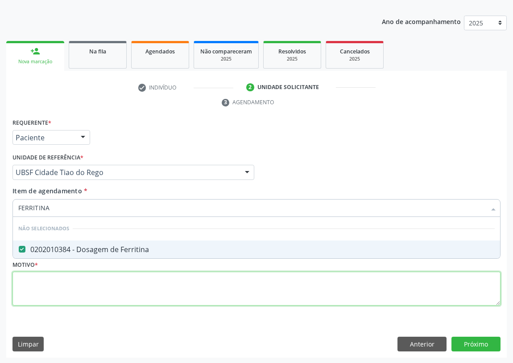
click at [40, 295] on div "Requerente * Paciente Médico(a) Enfermeiro(a) Paciente Nenhum resultado encontr…" at bounding box center [256, 217] width 488 height 202
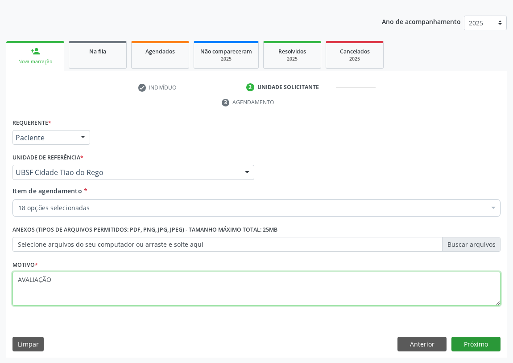
type textarea "AVALIAÇÃO"
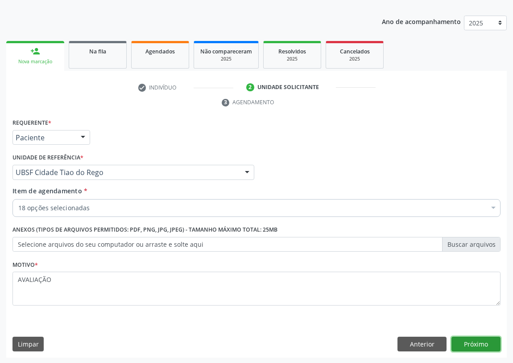
drag, startPoint x: 470, startPoint y: 340, endPoint x: 464, endPoint y: 338, distance: 6.5
click at [464, 338] on button "Próximo" at bounding box center [475, 344] width 49 height 15
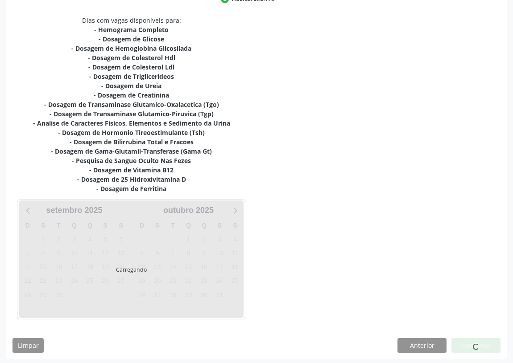
scroll to position [197, 0]
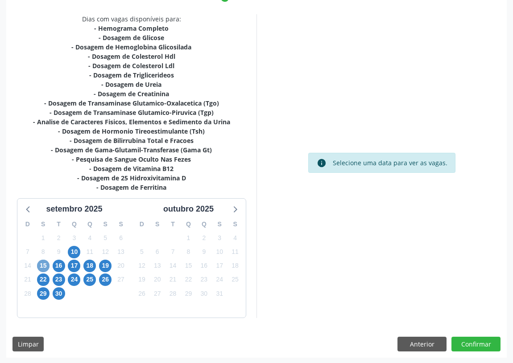
drag, startPoint x: 44, startPoint y: 263, endPoint x: 150, endPoint y: 241, distance: 108.4
click at [48, 263] on span "15" at bounding box center [43, 266] width 12 height 12
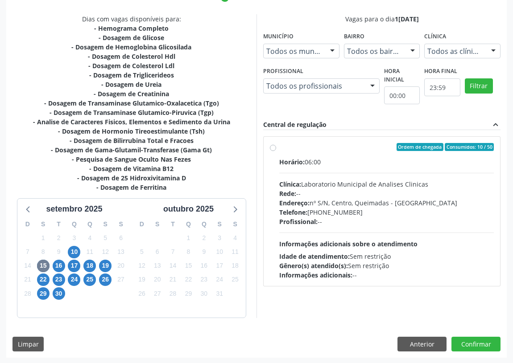
click at [279, 147] on label "Ordem de chegada Consumidos: 10 / 50 Horário: 06:00 Clínica: Laboratorio Munici…" at bounding box center [386, 211] width 214 height 137
click at [273, 147] on input "Ordem de chegada Consumidos: 10 / 50 Horário: 06:00 Clínica: Laboratorio Munici…" at bounding box center [273, 147] width 6 height 8
radio input "true"
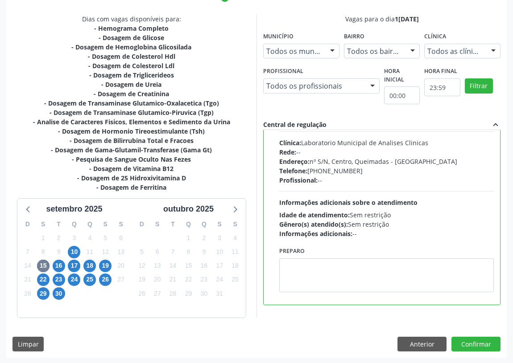
scroll to position [44, 0]
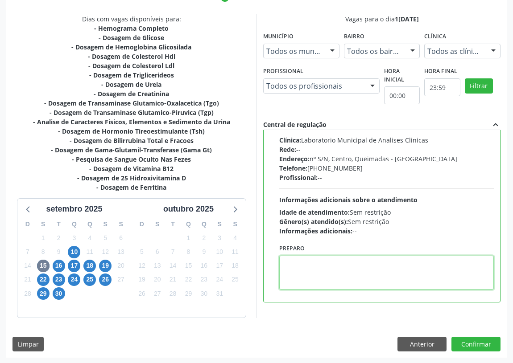
click at [348, 275] on textarea at bounding box center [386, 273] width 214 height 34
type textarea "IR ME JEJUM"
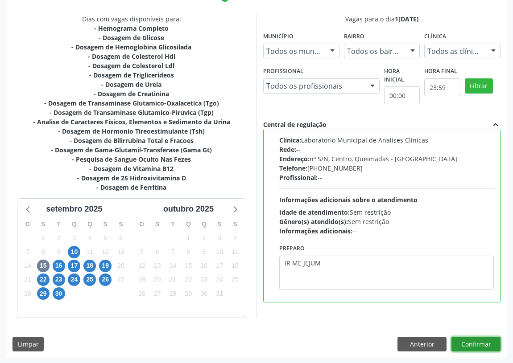
click at [486, 343] on button "Confirmar" at bounding box center [475, 344] width 49 height 15
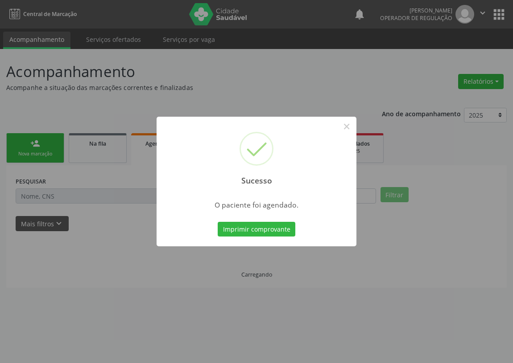
scroll to position [0, 0]
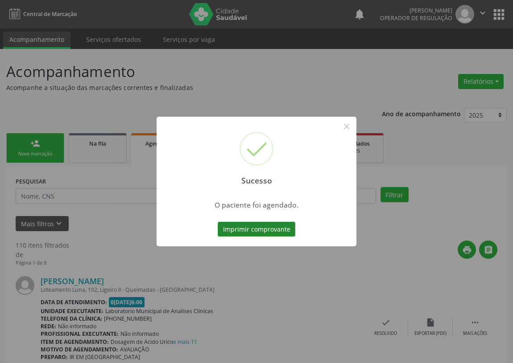
click at [264, 230] on button "Imprimir comprovante" at bounding box center [257, 229] width 78 height 15
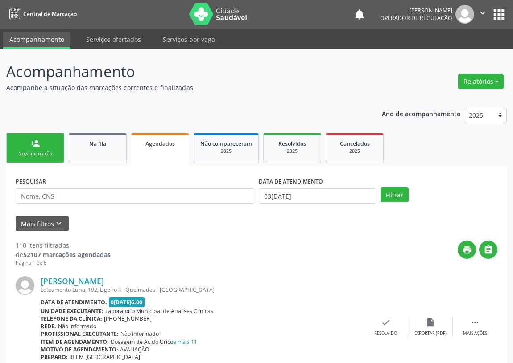
click at [22, 156] on div "Nova marcação" at bounding box center [35, 154] width 45 height 7
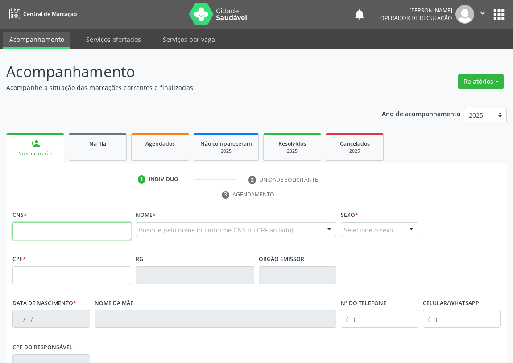
click at [26, 222] on input "text" at bounding box center [71, 231] width 119 height 18
click at [12, 230] on div "CNS *" at bounding box center [71, 231] width 123 height 44
click at [21, 233] on input "text" at bounding box center [71, 231] width 119 height 18
type input "702"
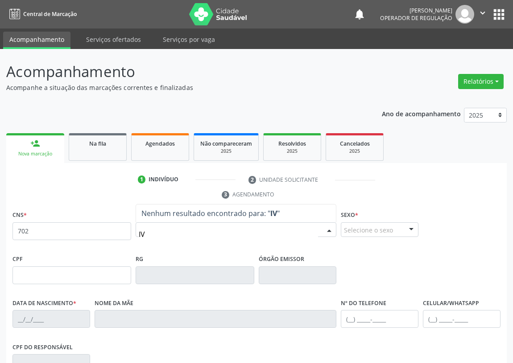
type input "I"
